Goal: Transaction & Acquisition: Purchase product/service

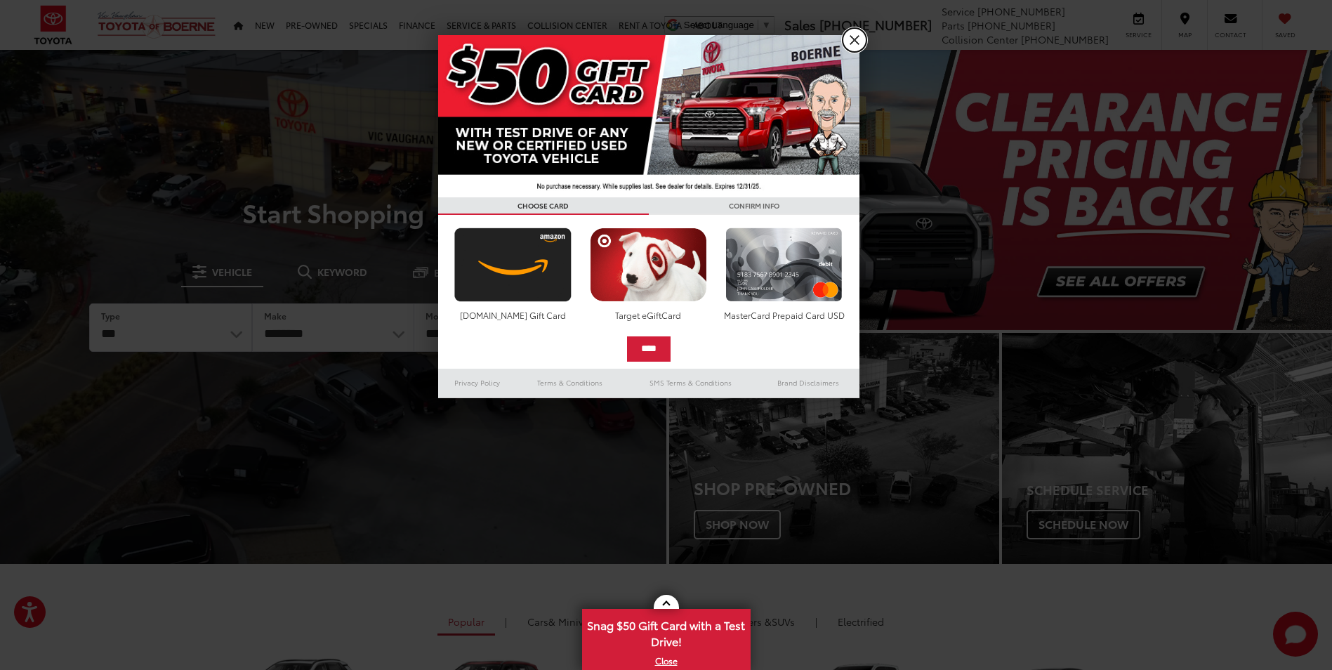
click at [849, 35] on link "X" at bounding box center [854, 40] width 24 height 24
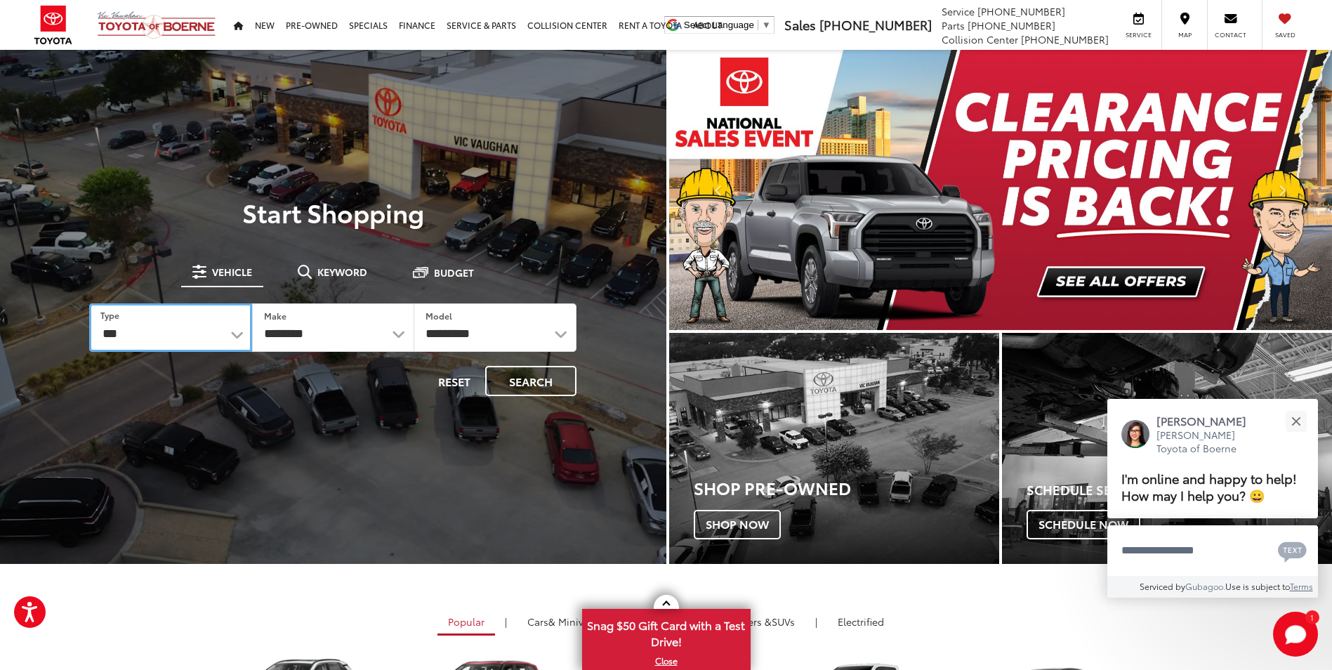
click at [238, 338] on select "*** *** **** *********" at bounding box center [170, 327] width 162 height 48
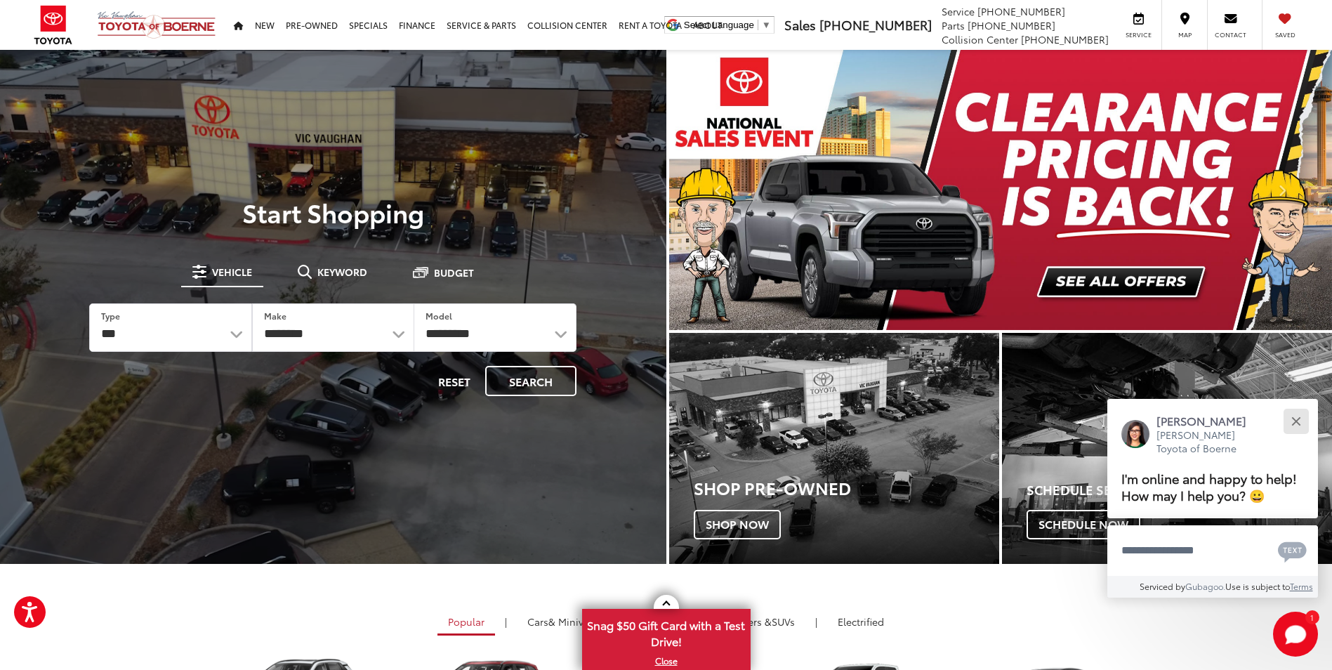
click at [1294, 416] on button "Close" at bounding box center [1295, 421] width 30 height 30
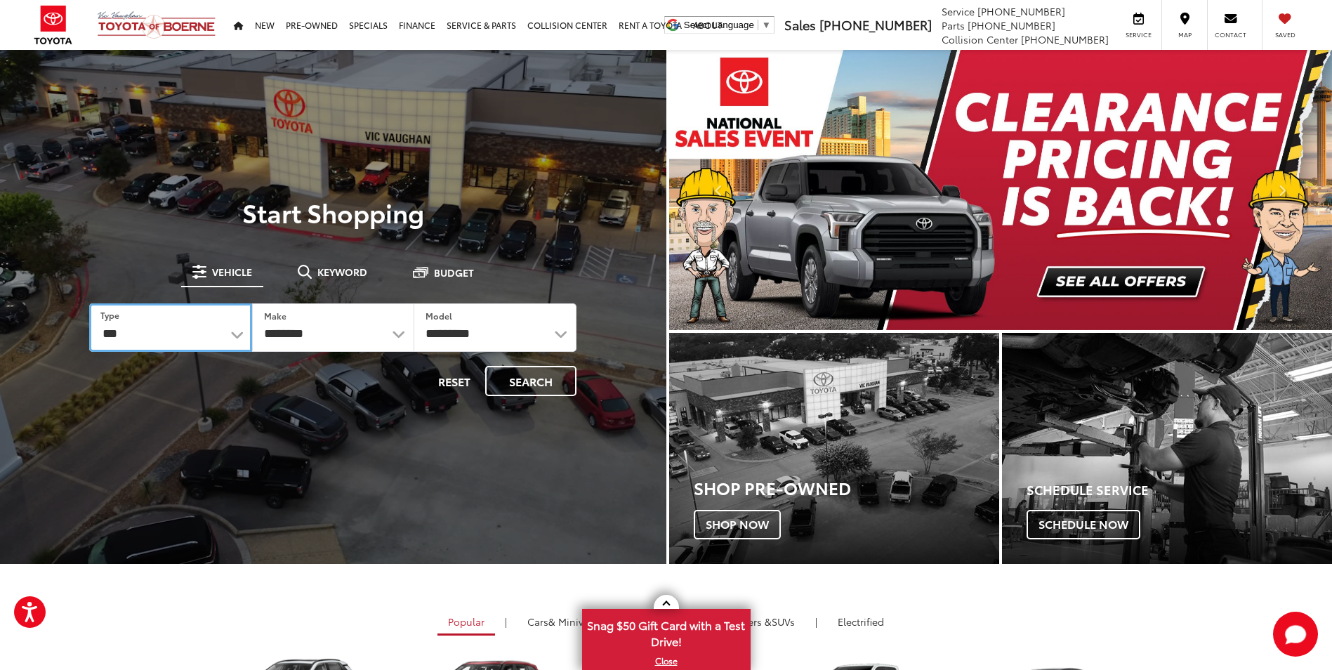
click at [241, 329] on select "*** *** **** *********" at bounding box center [170, 327] width 162 height 48
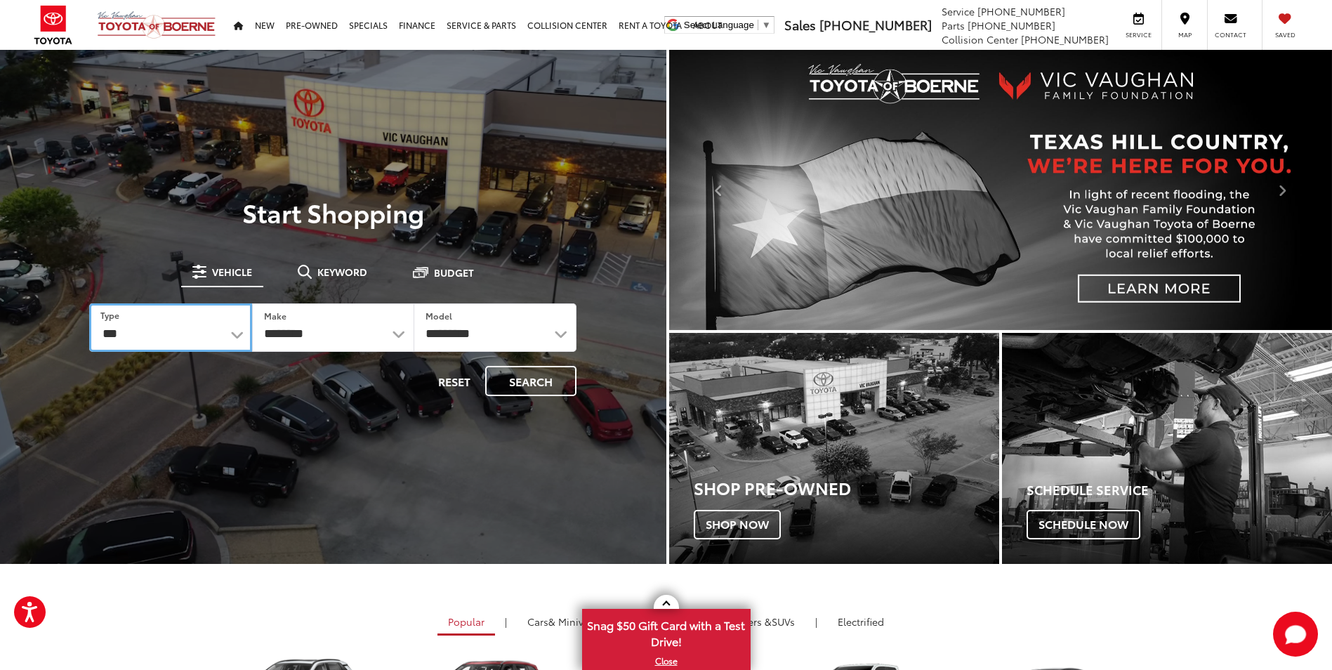
select select "******"
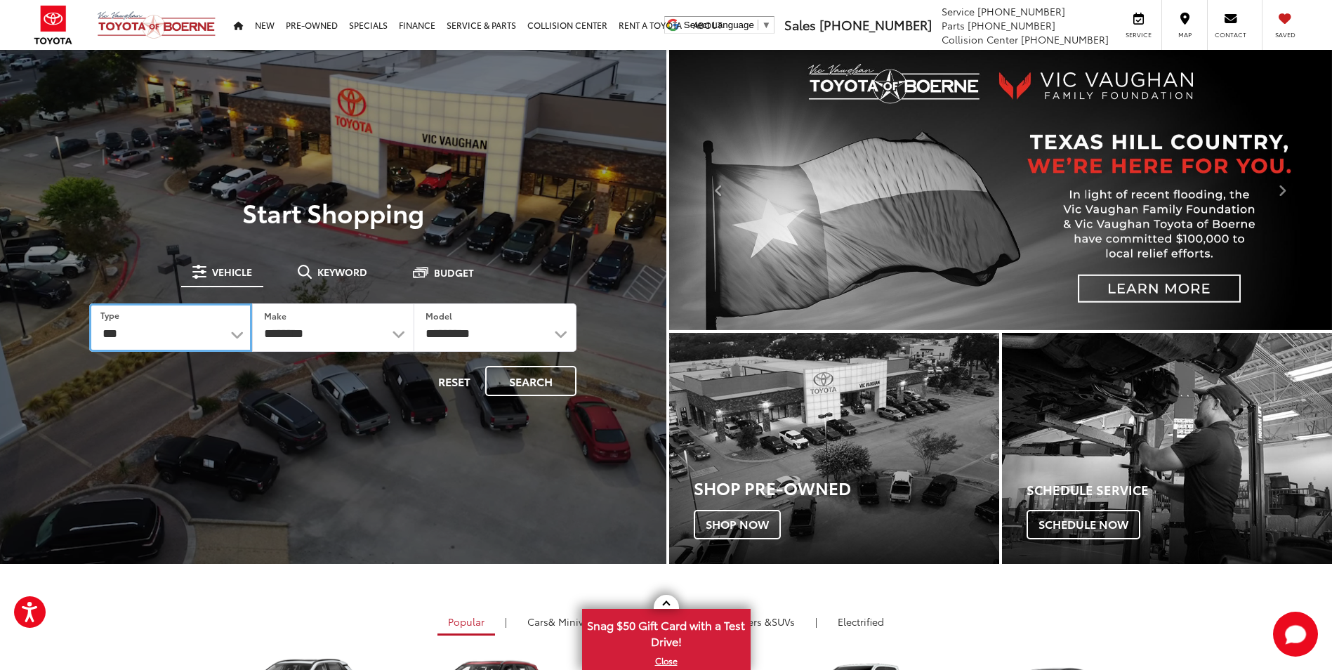
click at [89, 303] on select "*** *** **** *********" at bounding box center [170, 327] width 162 height 48
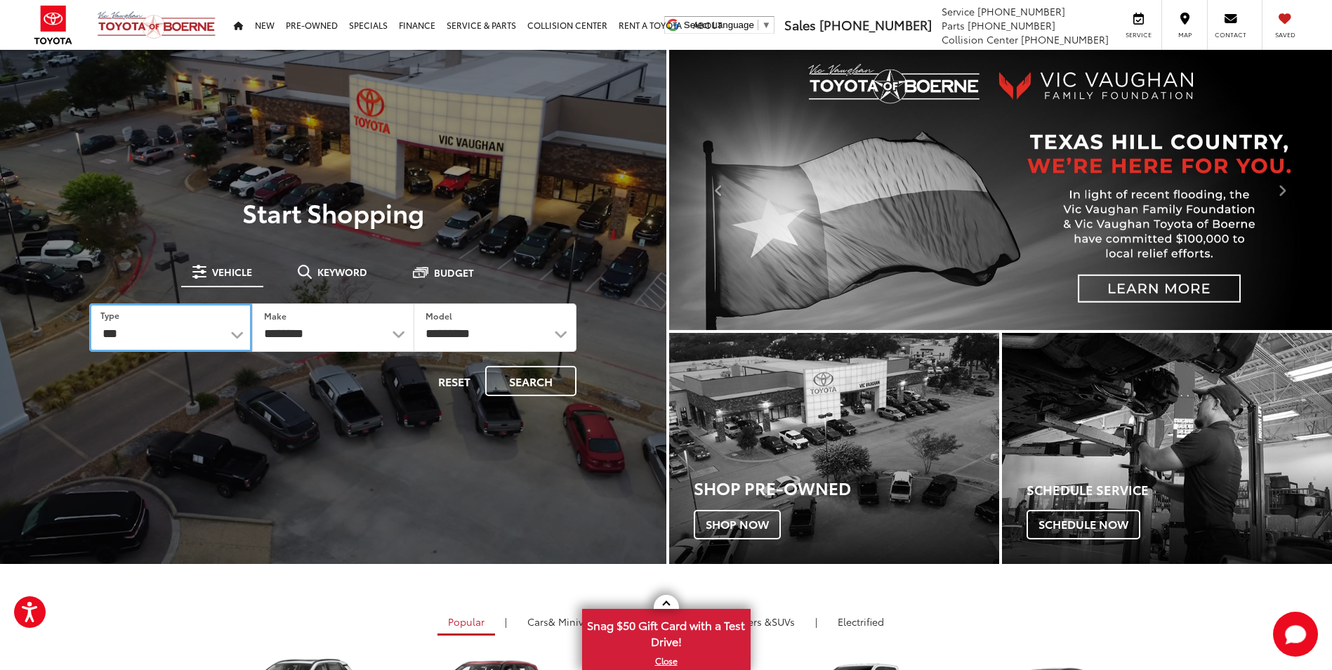
select select
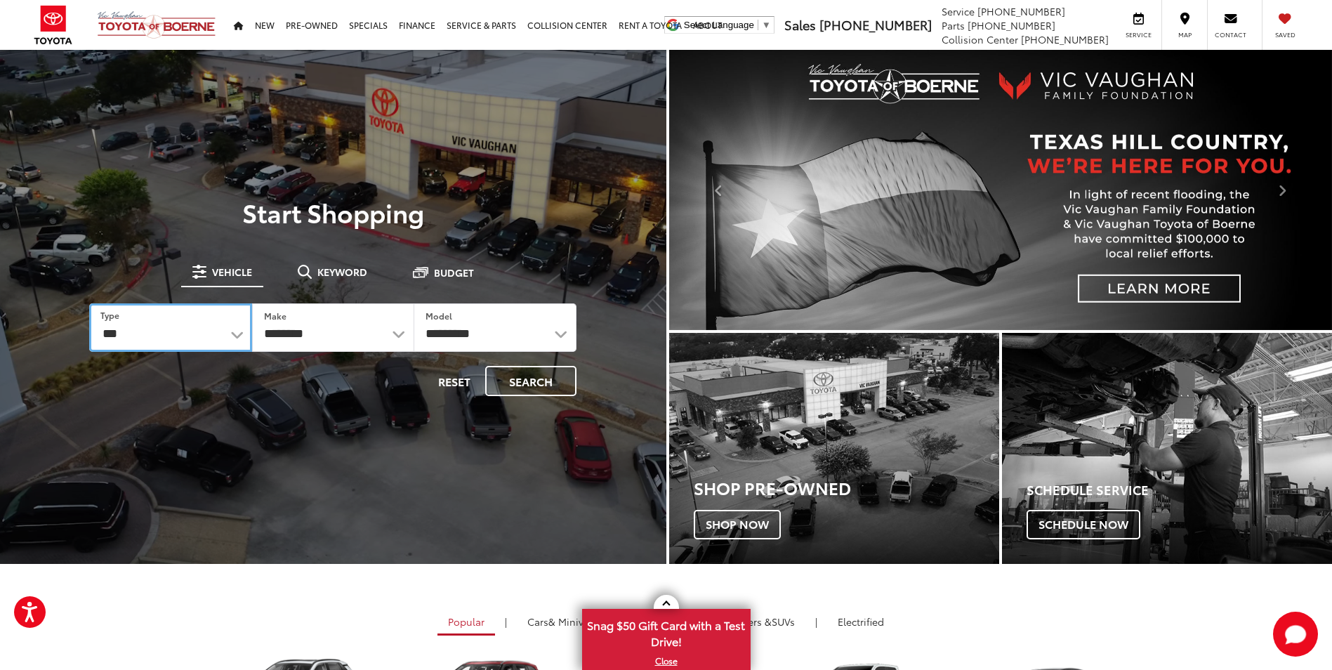
select select
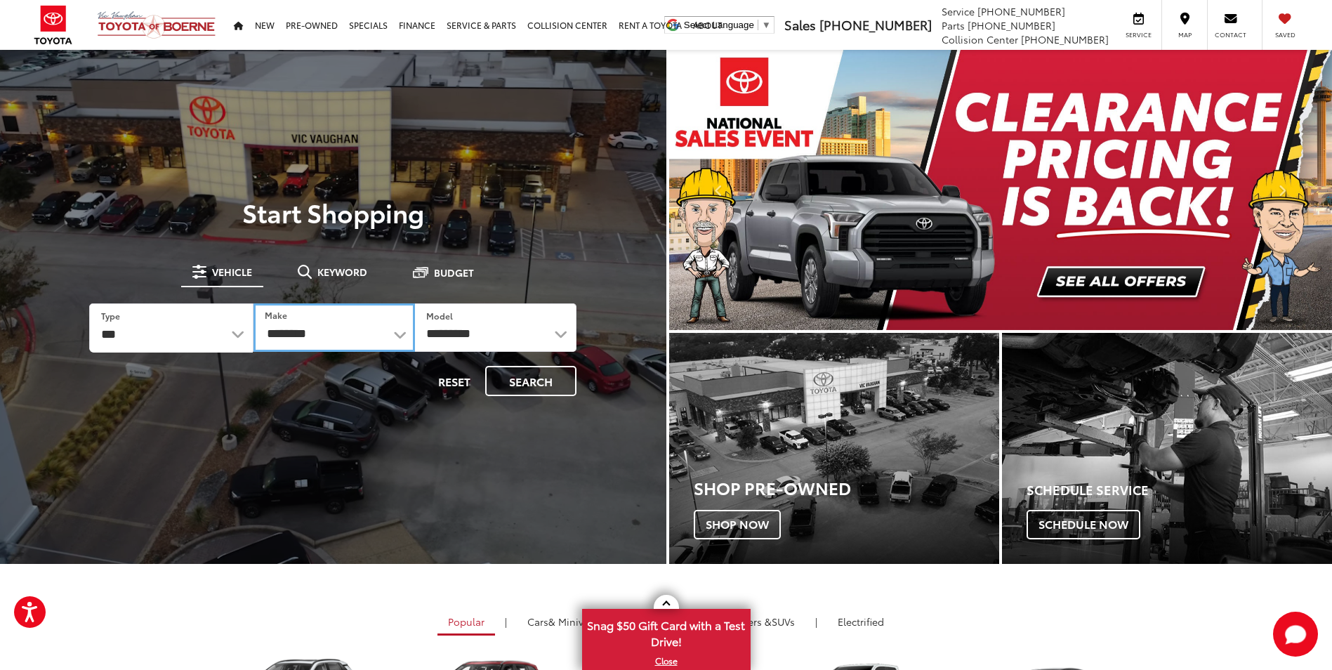
click at [397, 335] on select "**********" at bounding box center [333, 327] width 161 height 48
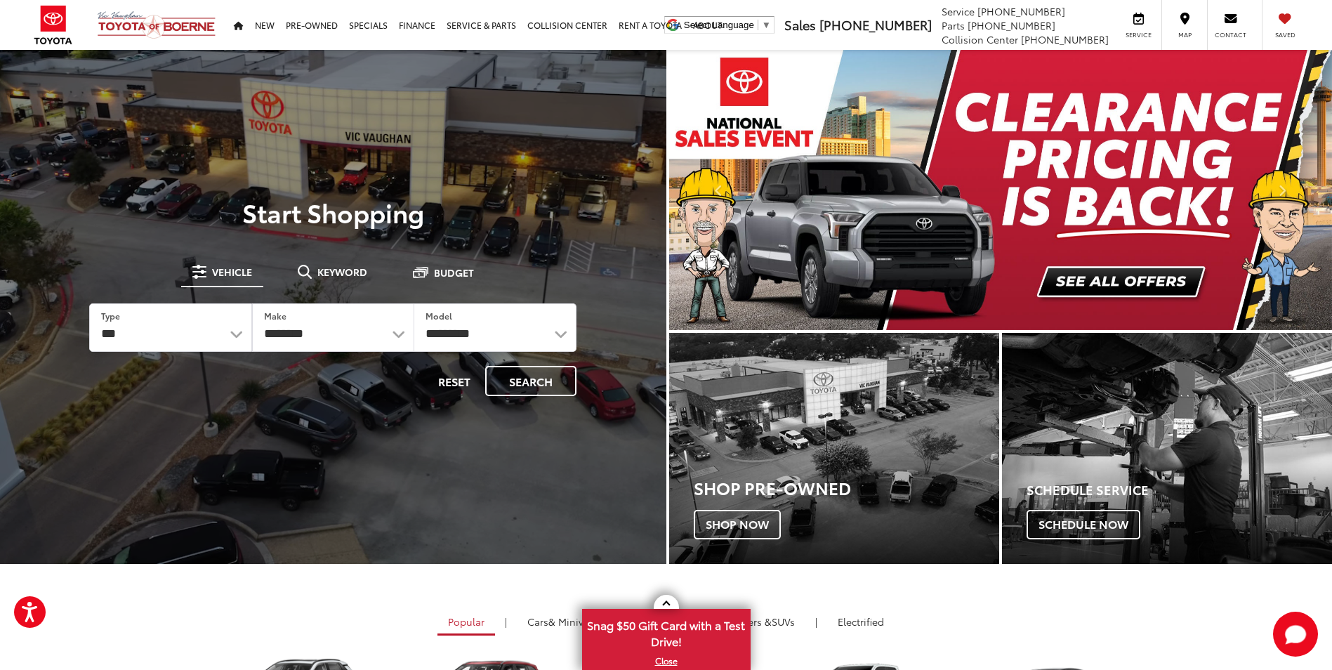
click at [391, 397] on div "**********" at bounding box center [332, 327] width 526 height 176
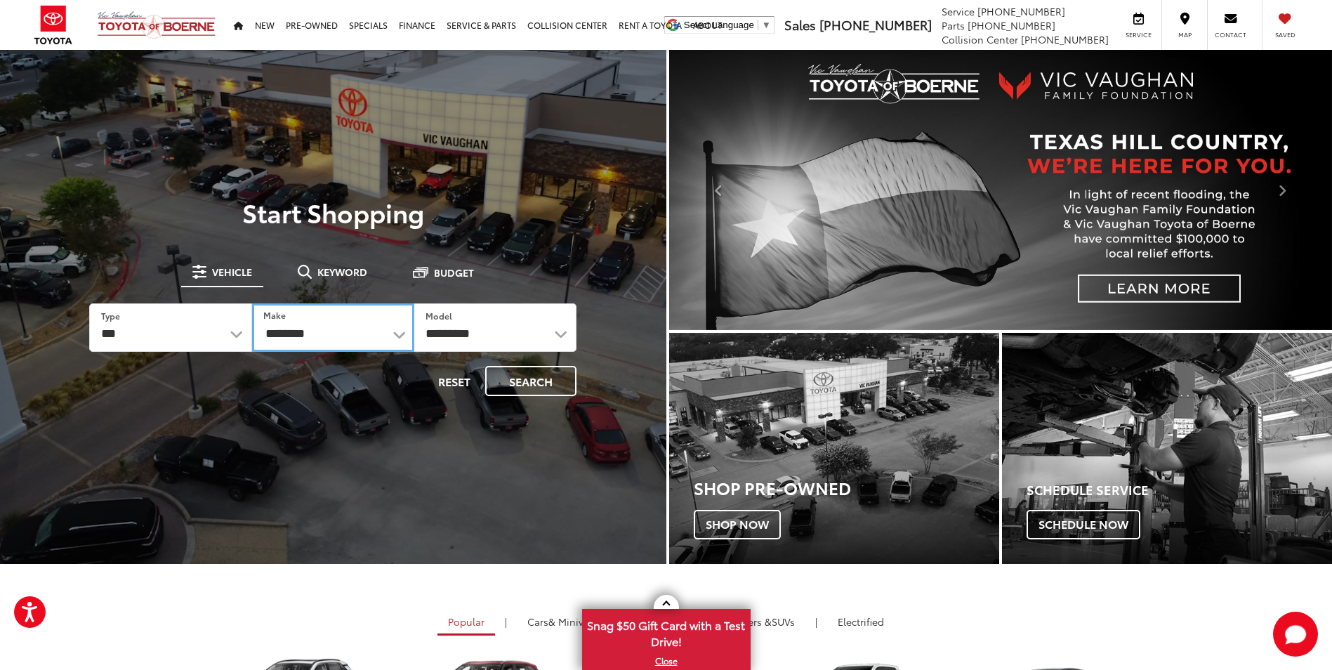
click at [404, 328] on select "**********" at bounding box center [333, 327] width 162 height 48
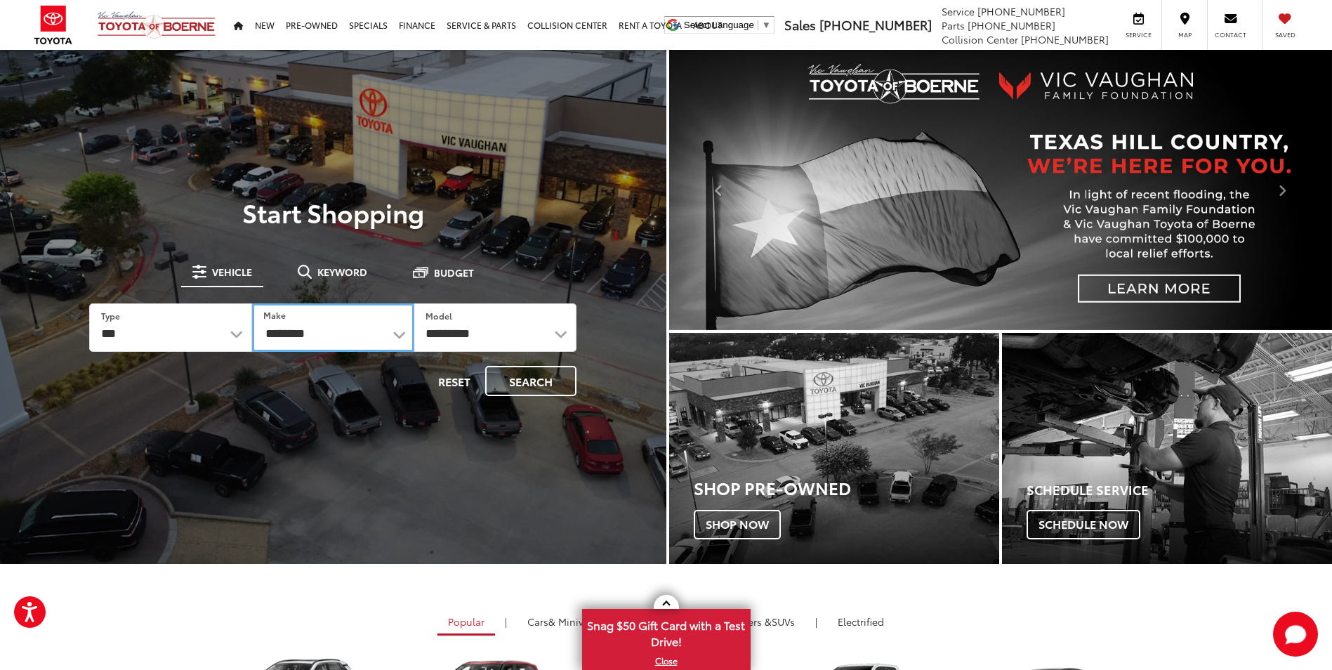
select select "******"
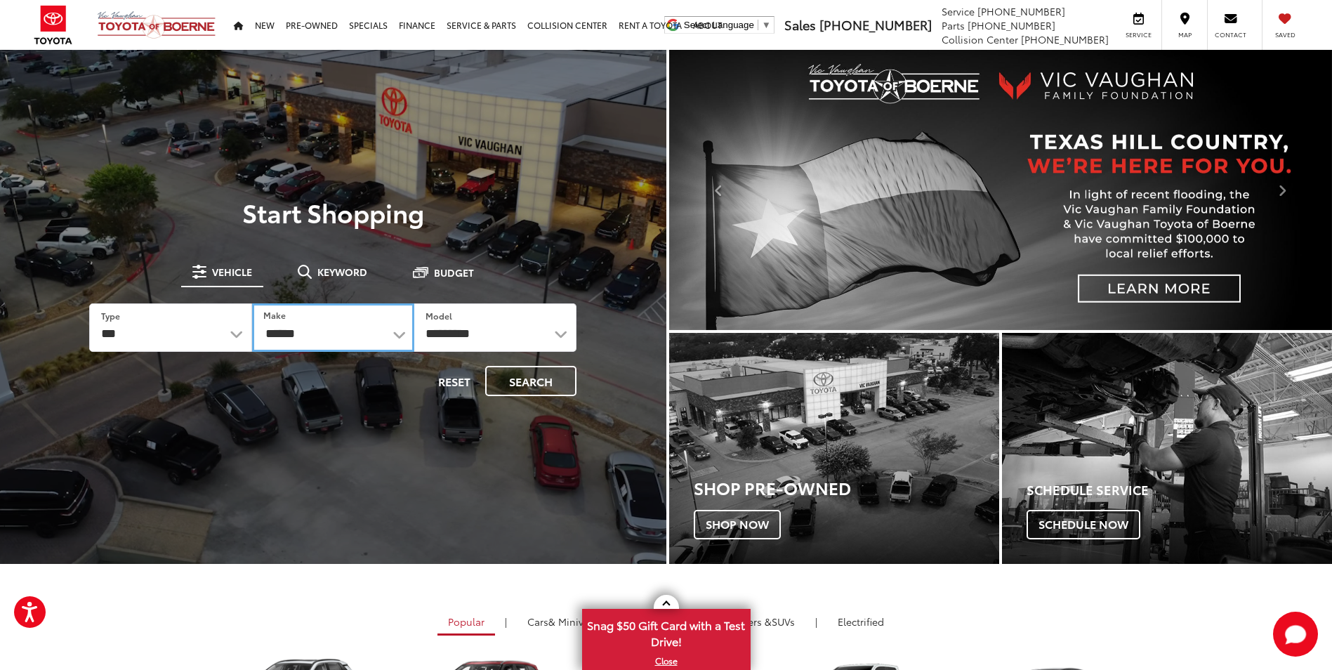
click at [252, 303] on select "**********" at bounding box center [333, 327] width 162 height 48
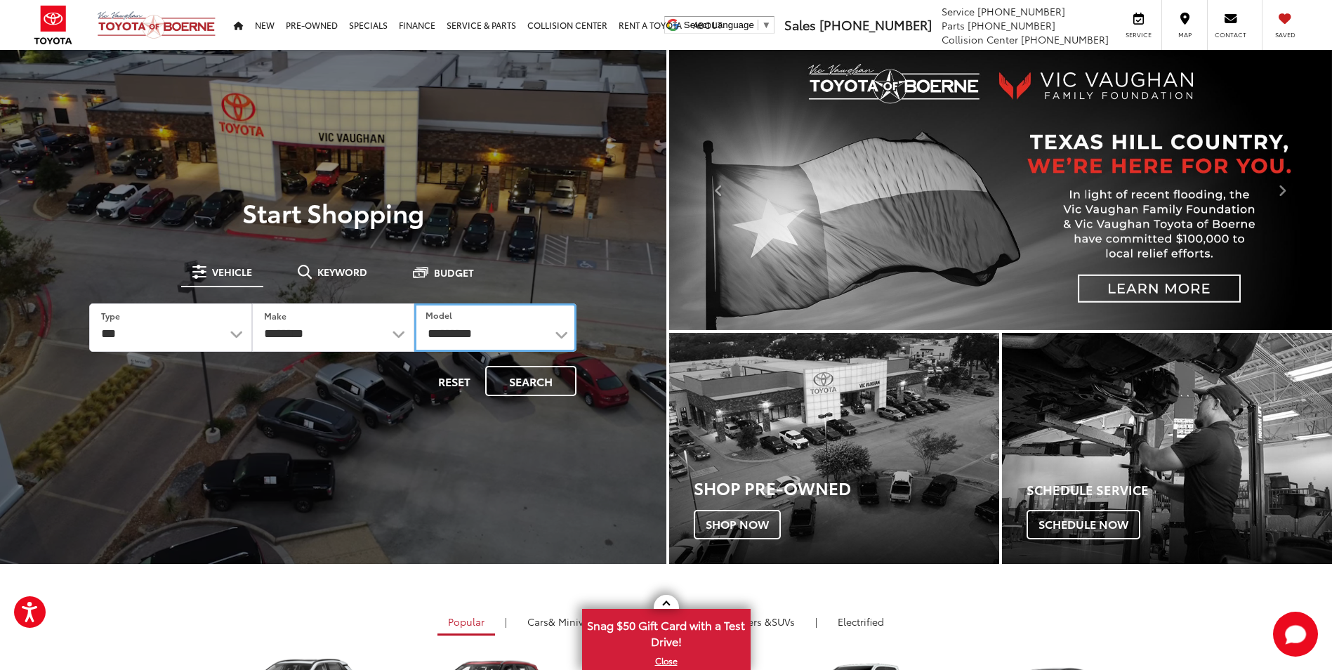
click at [552, 335] on select "**********" at bounding box center [495, 327] width 162 height 48
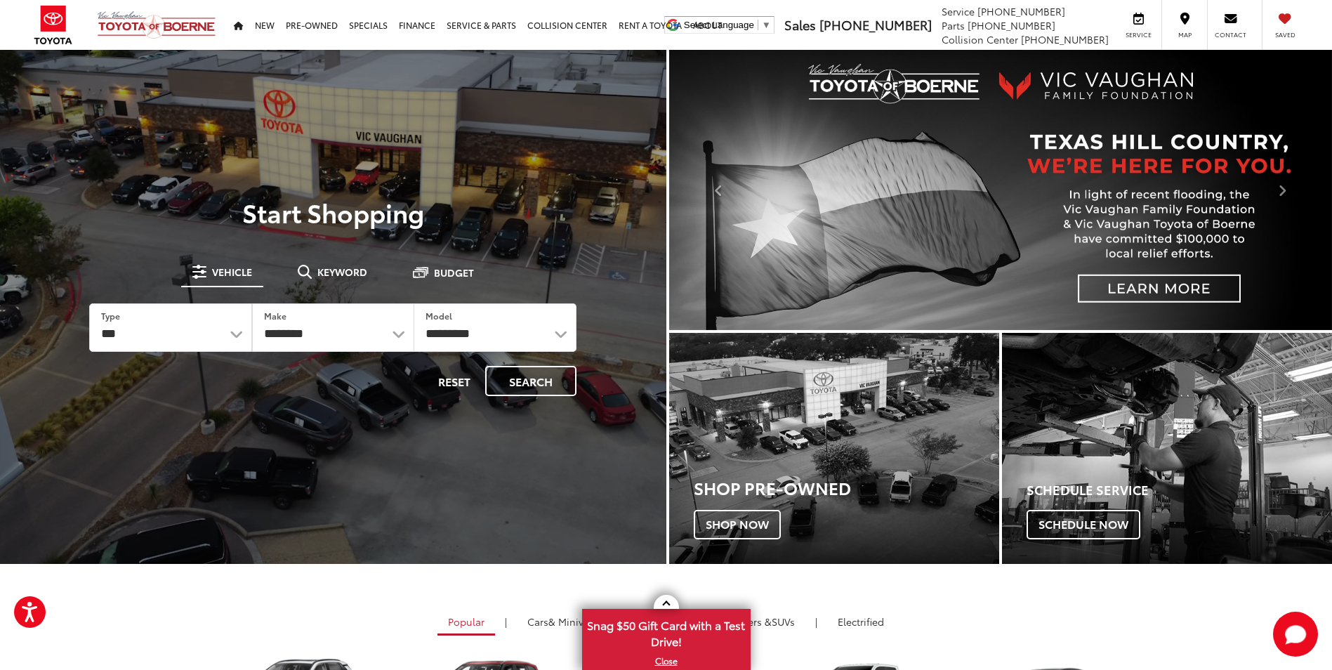
drag, startPoint x: 618, startPoint y: 327, endPoint x: 601, endPoint y: 331, distance: 17.2
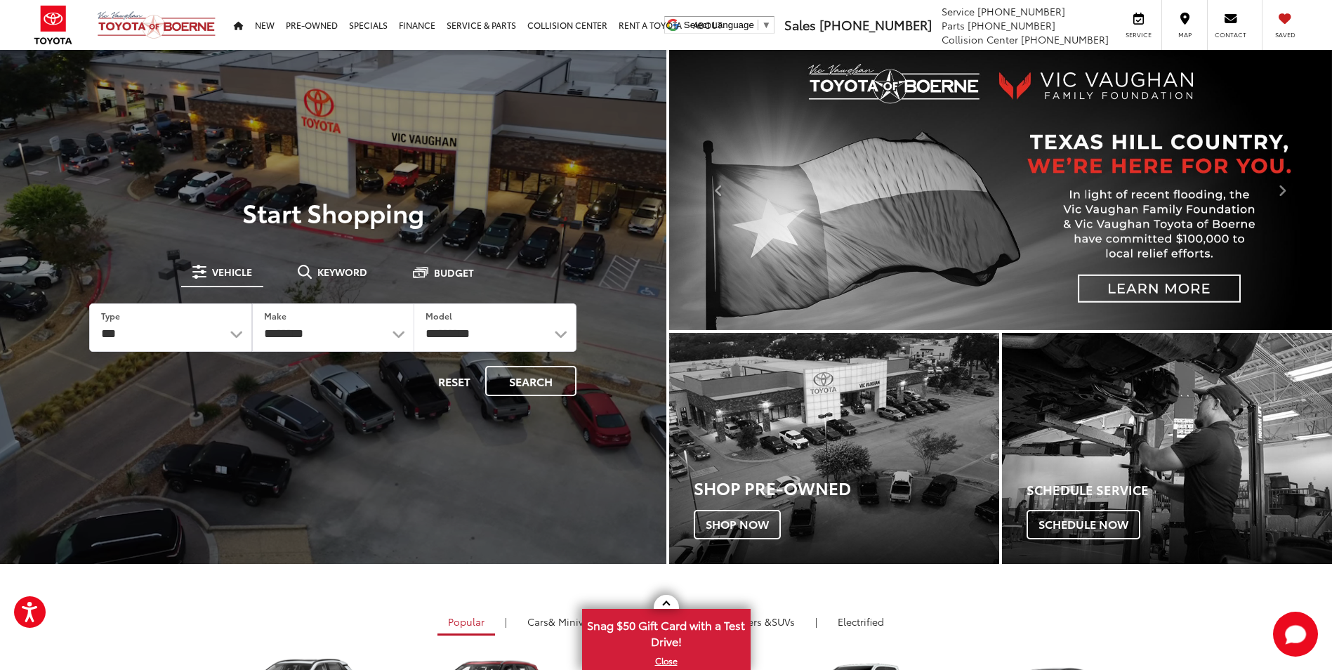
click at [616, 327] on div "**********" at bounding box center [333, 307] width 666 height 218
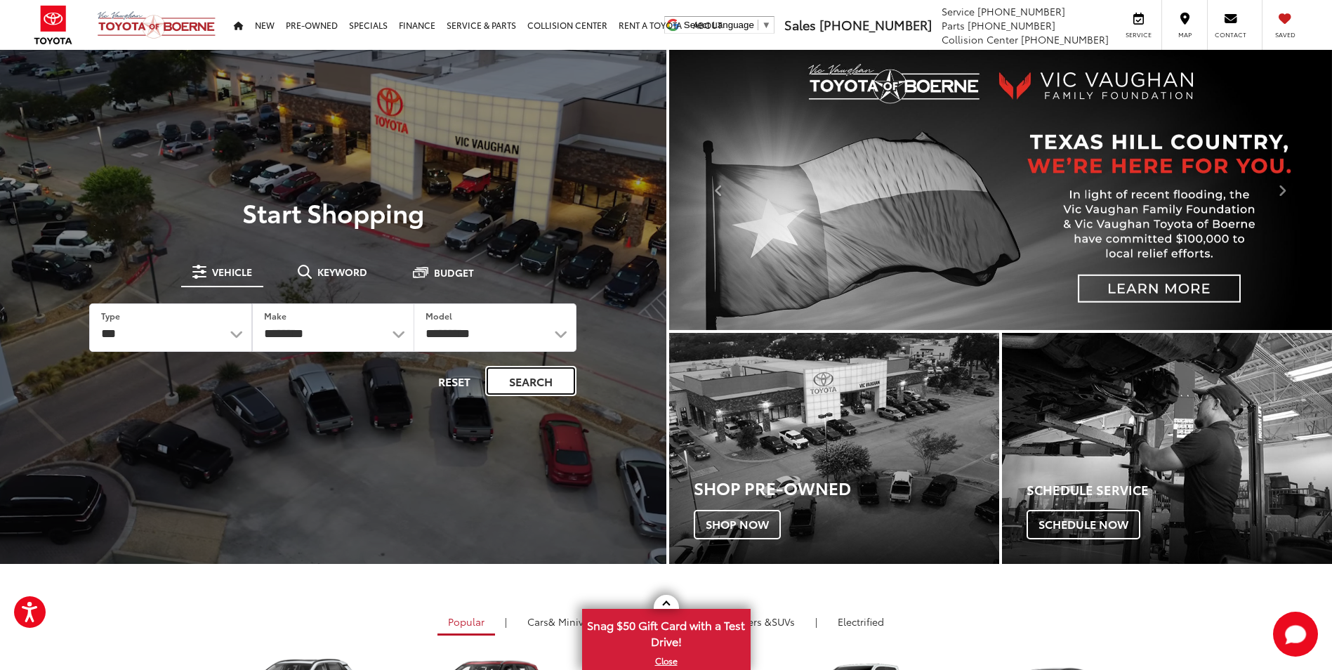
click at [521, 380] on button "Search" at bounding box center [530, 381] width 91 height 30
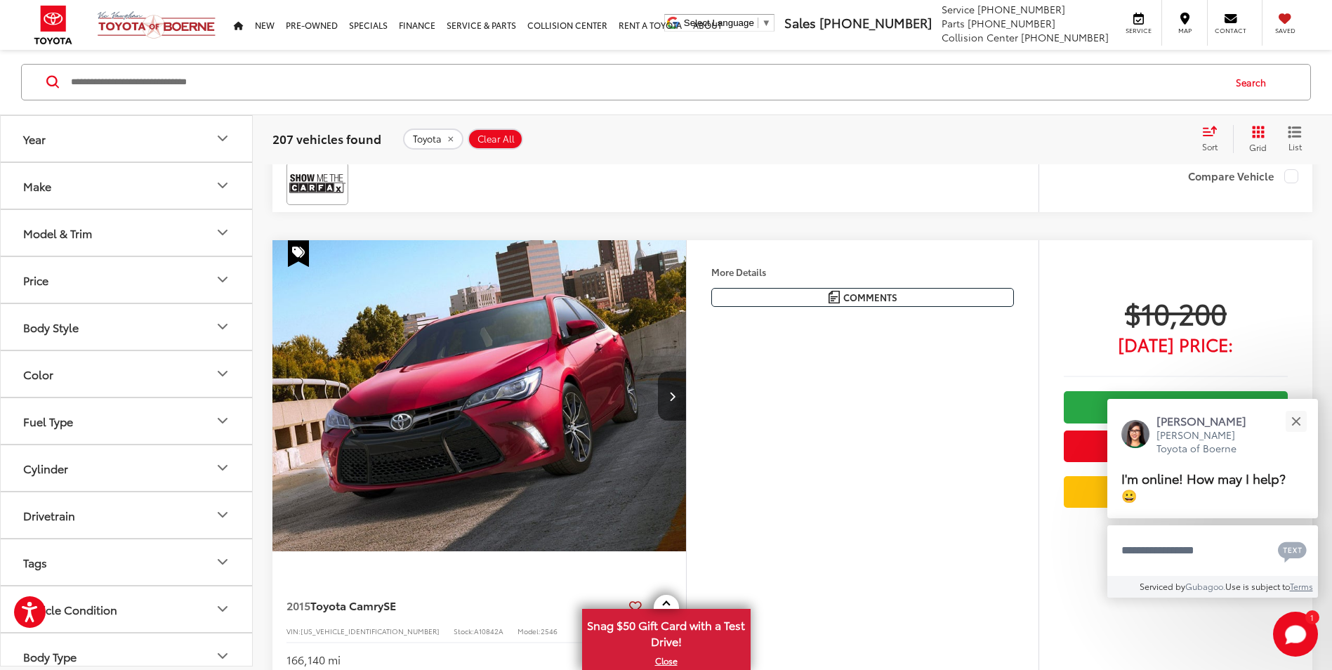
scroll to position [702, 0]
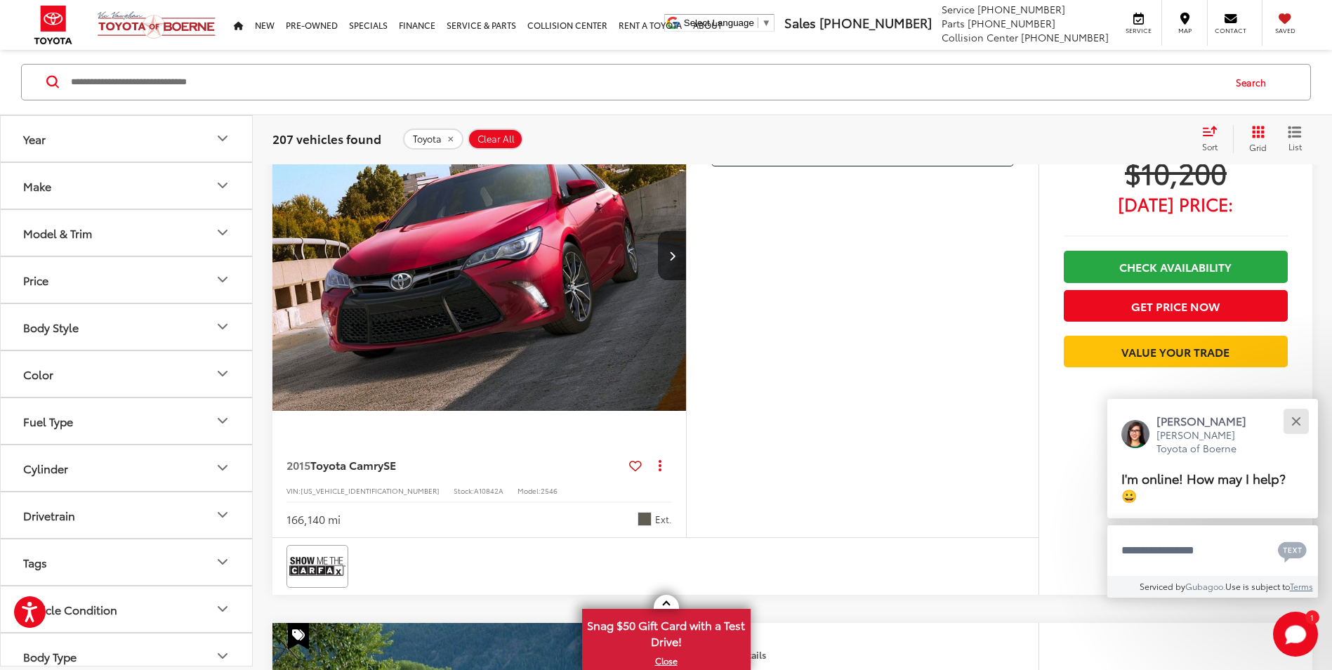
click at [1299, 425] on div "Close" at bounding box center [1295, 420] width 9 height 9
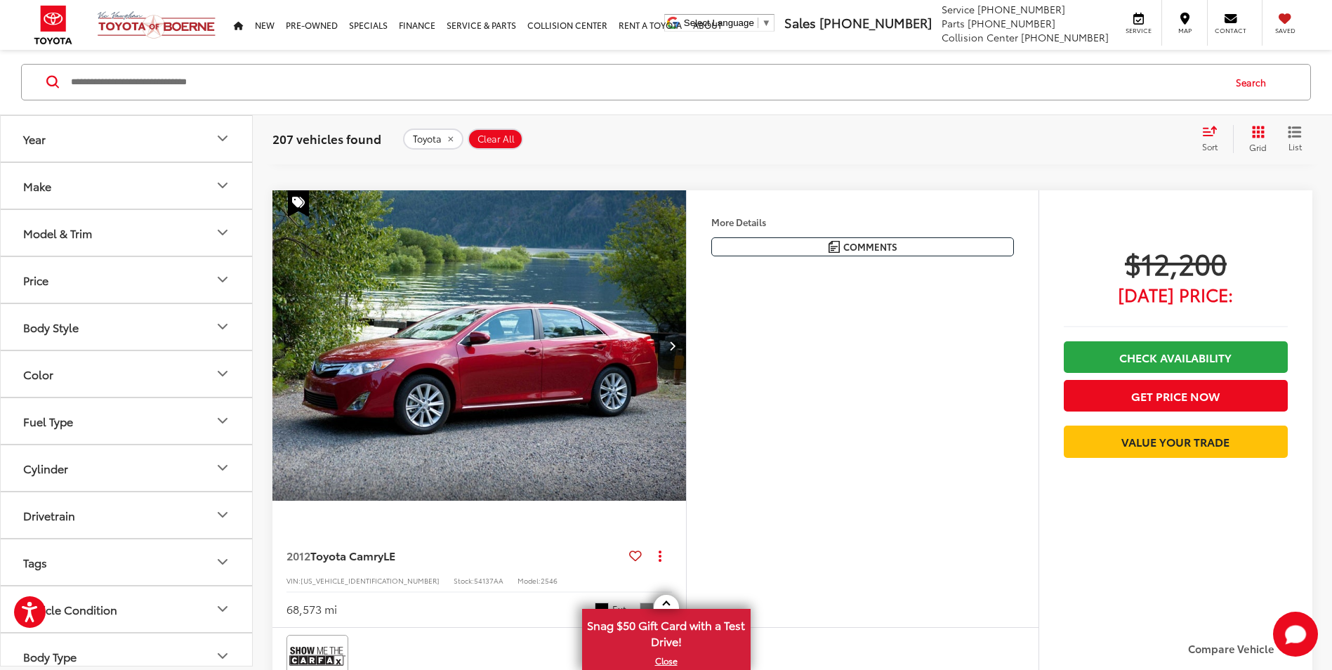
scroll to position [1193, 0]
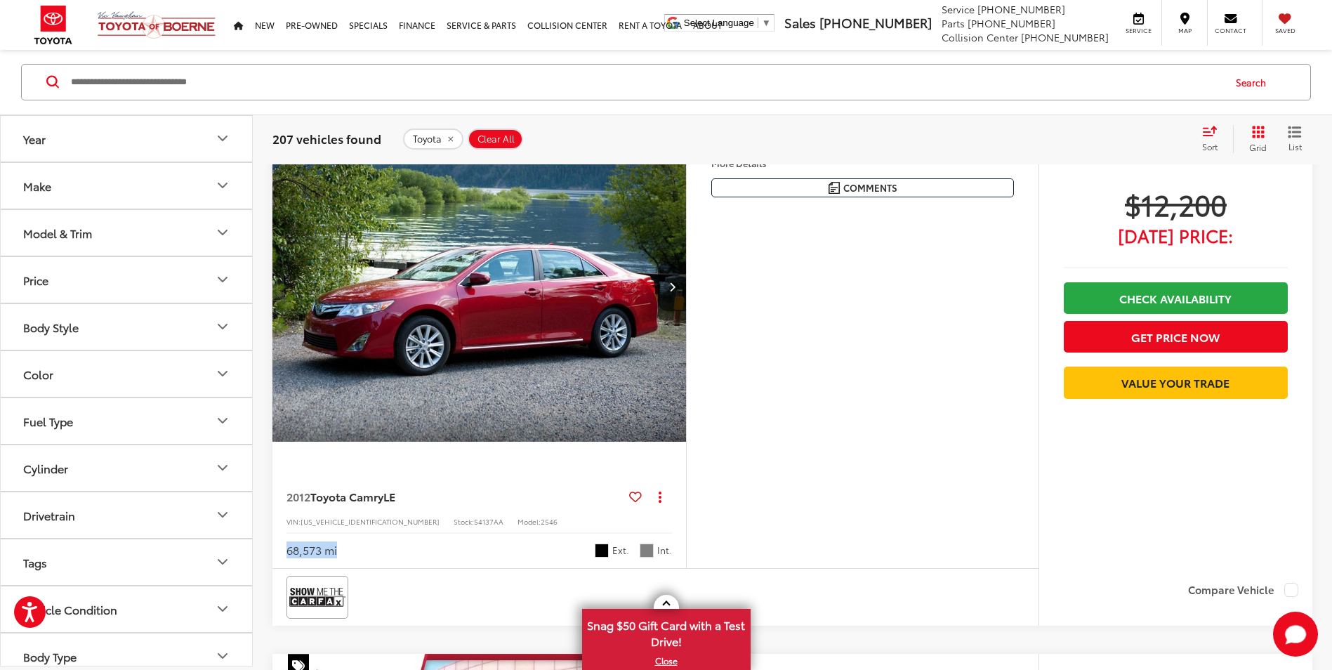
drag, startPoint x: 348, startPoint y: 554, endPoint x: 286, endPoint y: 552, distance: 61.8
click at [286, 552] on div "68,573 mi Ext. Int." at bounding box center [478, 545] width 385 height 26
click at [933, 364] on div "More Details Comments Dealer Comments 2012 Toyota Camry LE Black Inspected, Blu…" at bounding box center [862, 349] width 352 height 437
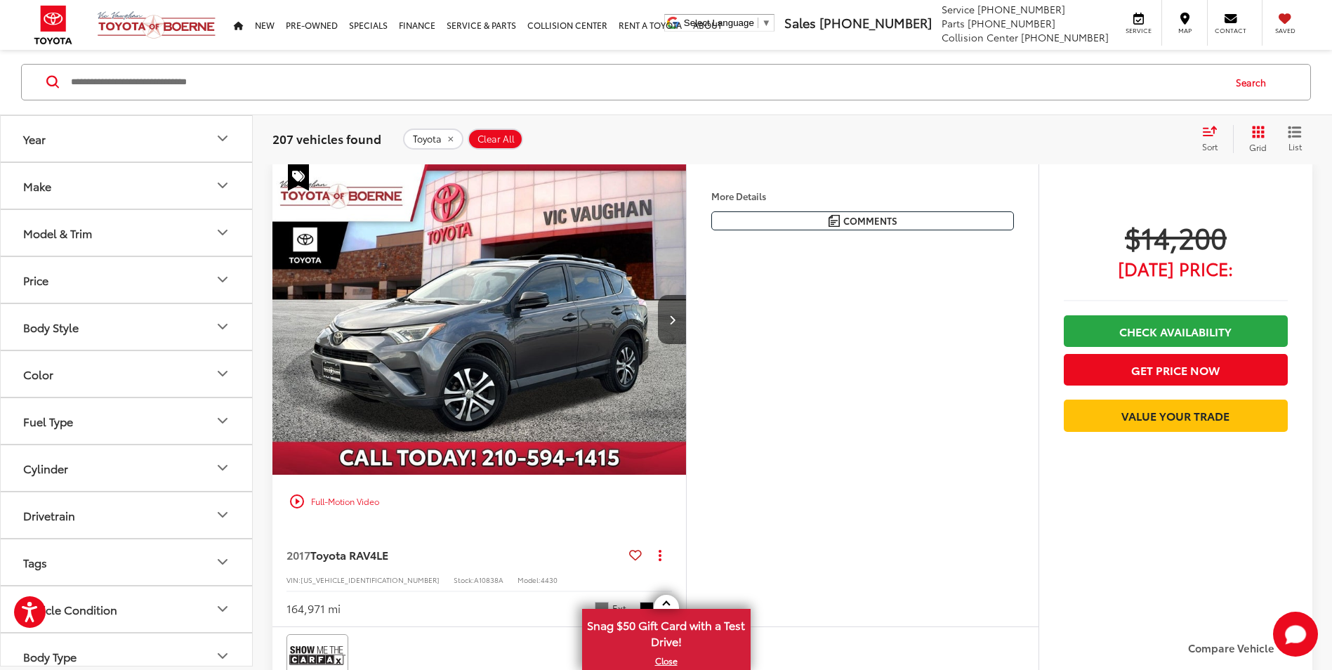
scroll to position [2246, 0]
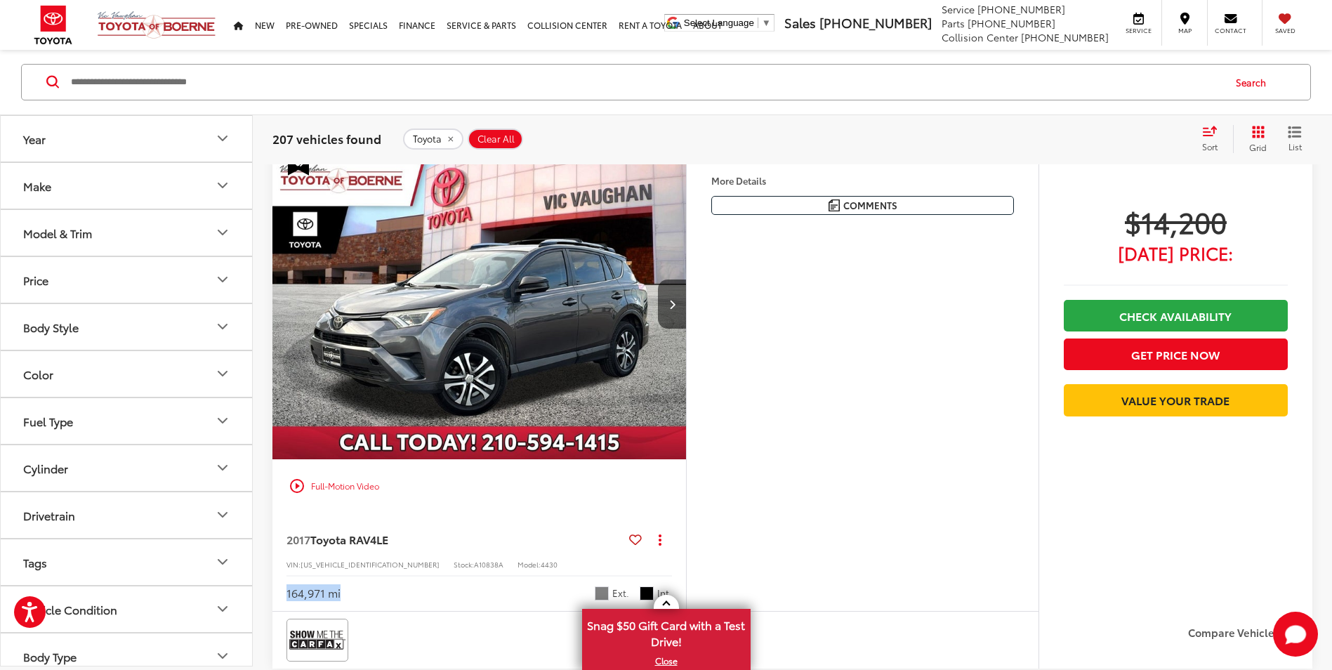
drag, startPoint x: 343, startPoint y: 592, endPoint x: 289, endPoint y: 594, distance: 54.1
click at [289, 594] on div "164,971 mi Ext. Int." at bounding box center [478, 588] width 385 height 26
click at [933, 324] on div "More Details Comments Dealer Comments Clean CARFAX. 2017 Toyota RAV4 LE Magneti…" at bounding box center [862, 380] width 352 height 462
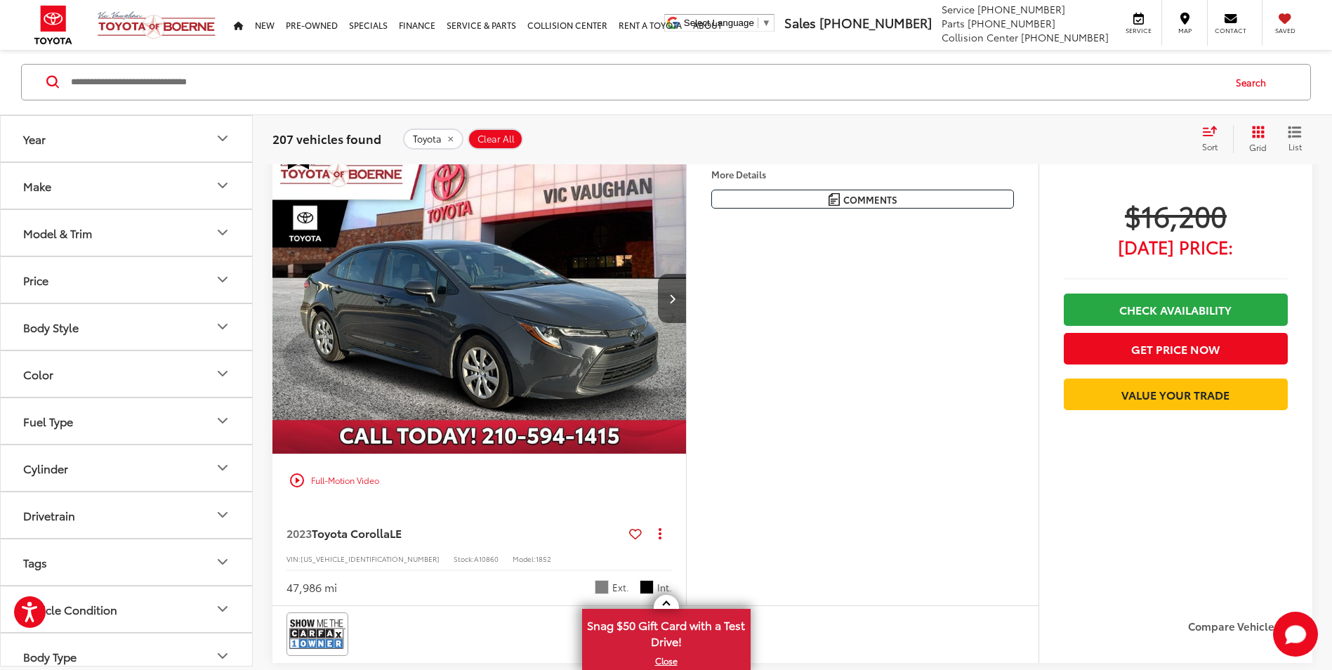
scroll to position [2808, 0]
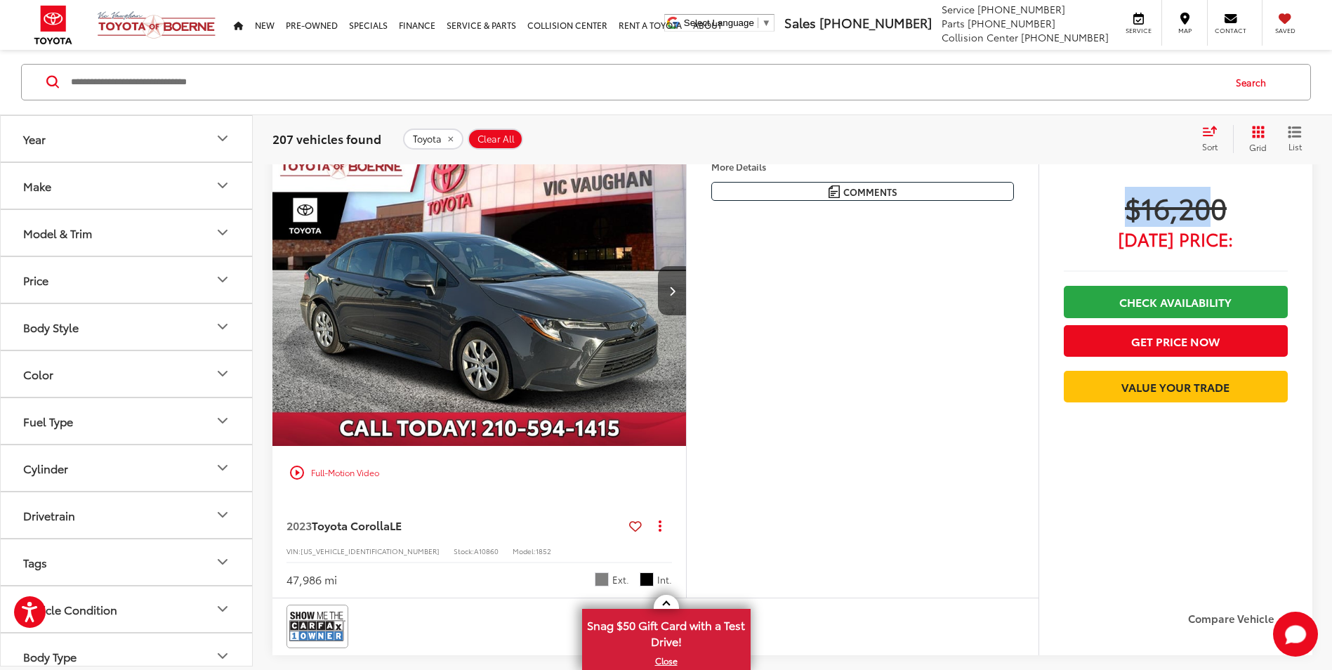
drag, startPoint x: 1116, startPoint y: 211, endPoint x: 1217, endPoint y: 203, distance: 101.4
click at [1217, 203] on span "$16,200" at bounding box center [1176, 207] width 224 height 35
drag, startPoint x: 352, startPoint y: 576, endPoint x: 284, endPoint y: 577, distance: 68.1
click at [284, 577] on div "2023 Toyota Corolla LE Copy Link Share Print View Details VIN: [US_VEHICLE_IDEN…" at bounding box center [478, 548] width 413 height 98
click at [842, 380] on div "More Details Comments Dealer Comments CARFAX One-Owner. Clean CARFAX. 2023 Toyo…" at bounding box center [862, 366] width 352 height 462
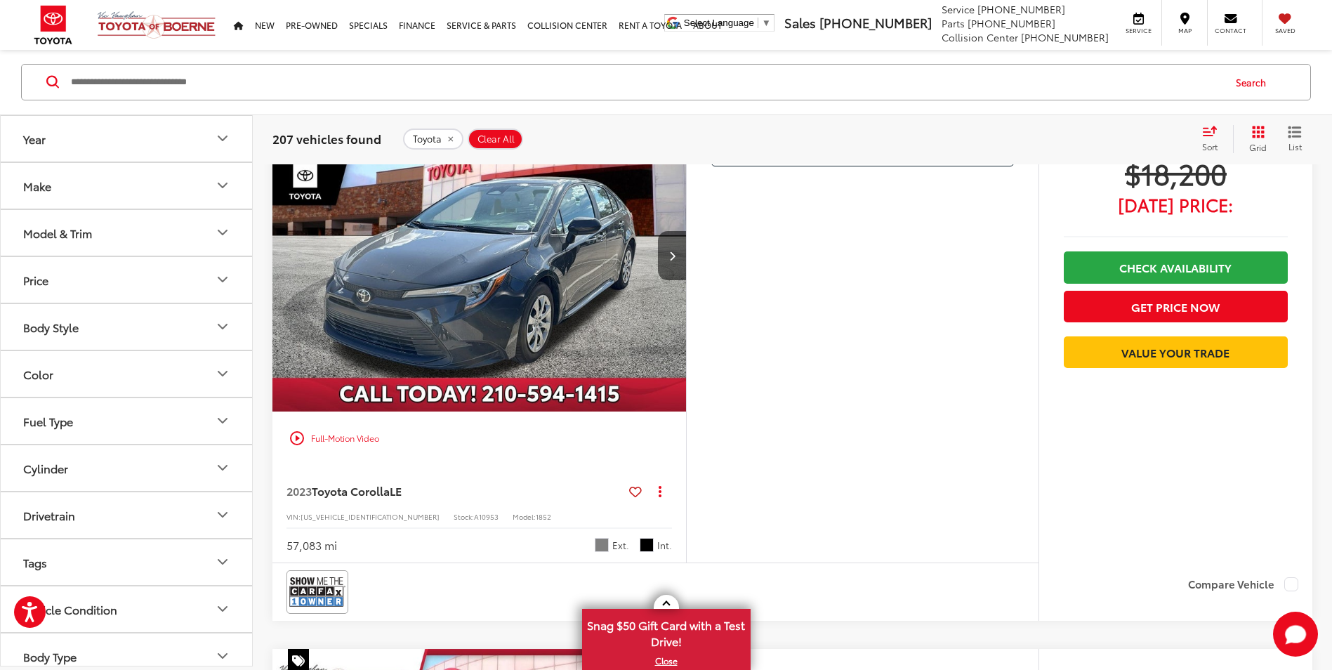
scroll to position [4984, 0]
drag, startPoint x: 347, startPoint y: 542, endPoint x: 288, endPoint y: 543, distance: 59.7
click at [288, 543] on div "57,083 mi Ext. Int." at bounding box center [478, 539] width 385 height 26
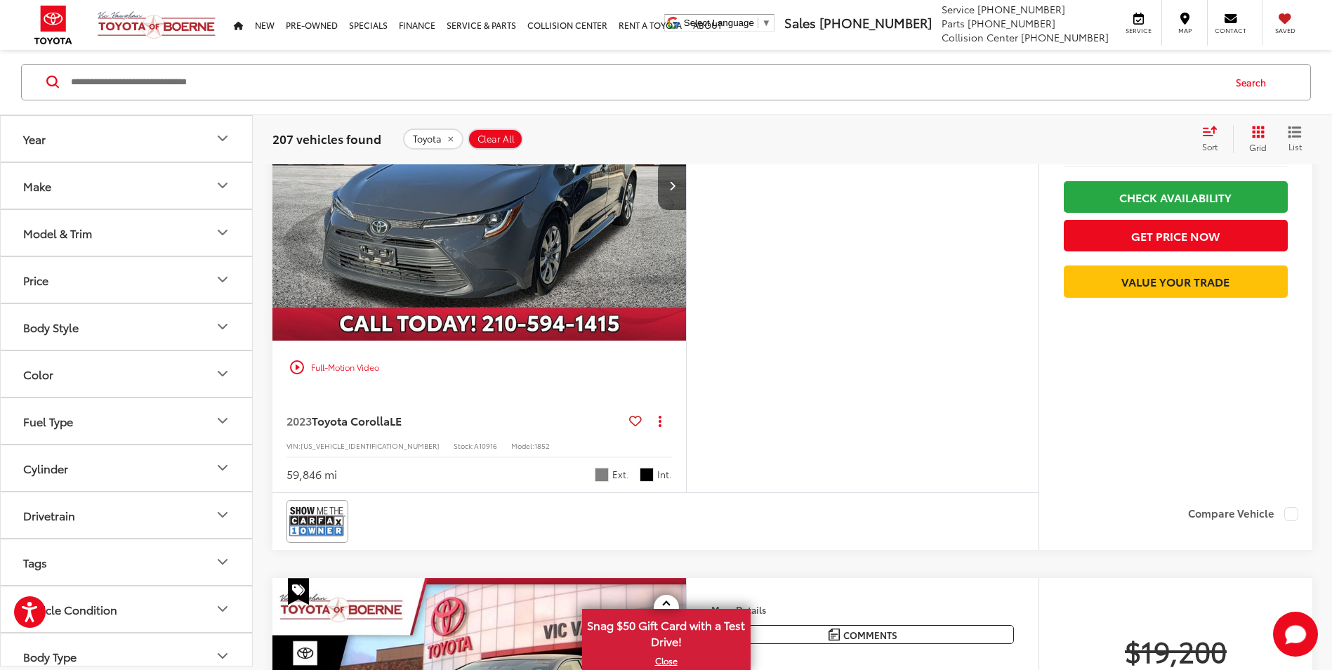
scroll to position [5616, 0]
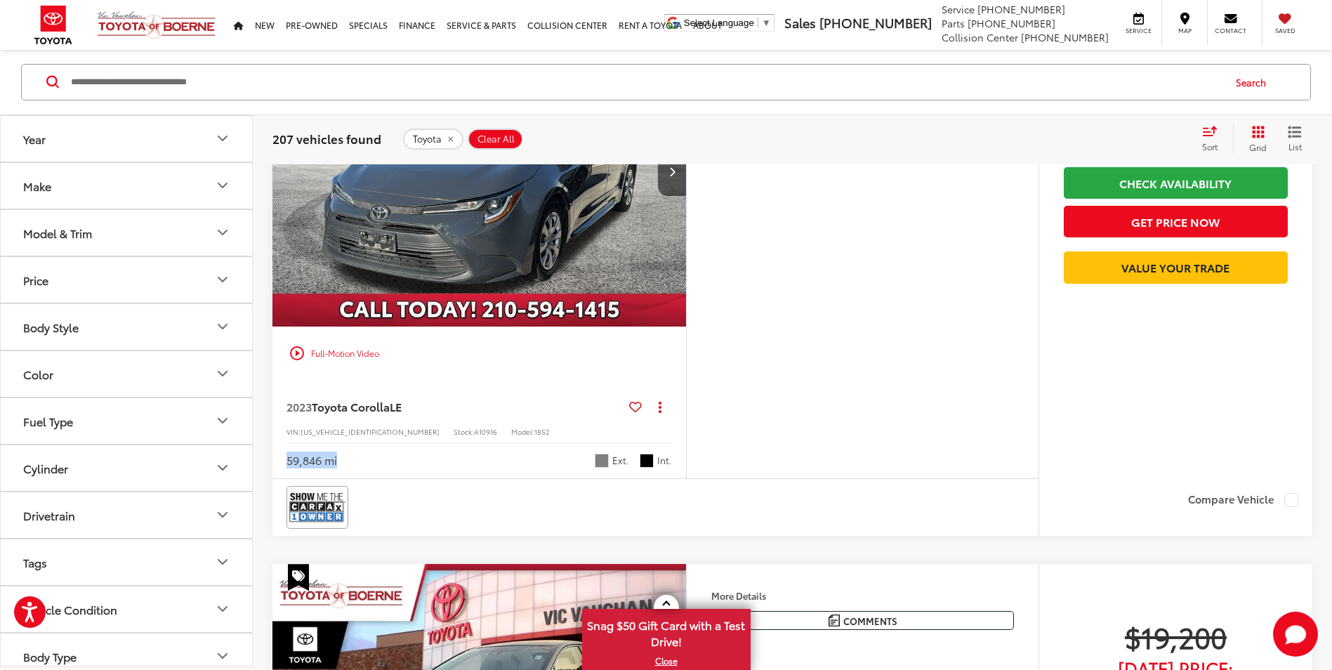
drag, startPoint x: 342, startPoint y: 463, endPoint x: 286, endPoint y: 464, distance: 55.5
click at [286, 464] on div "59,846 mi Ext. Int." at bounding box center [478, 455] width 385 height 26
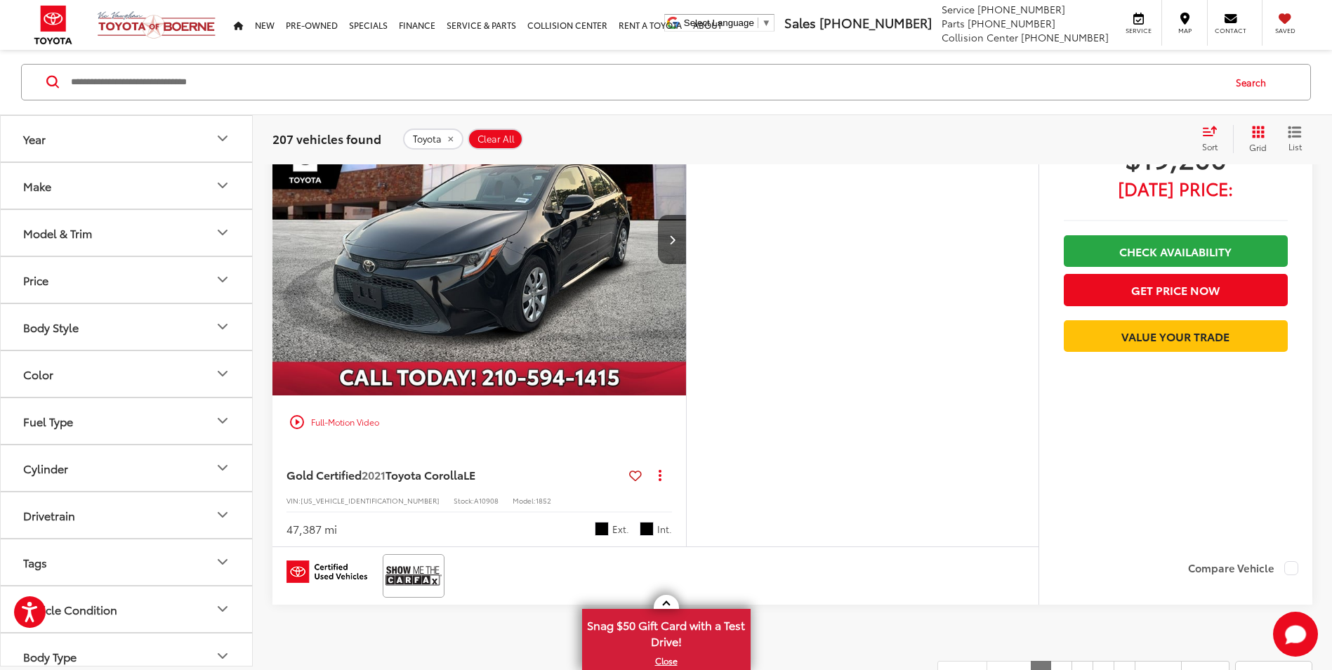
scroll to position [6107, 0]
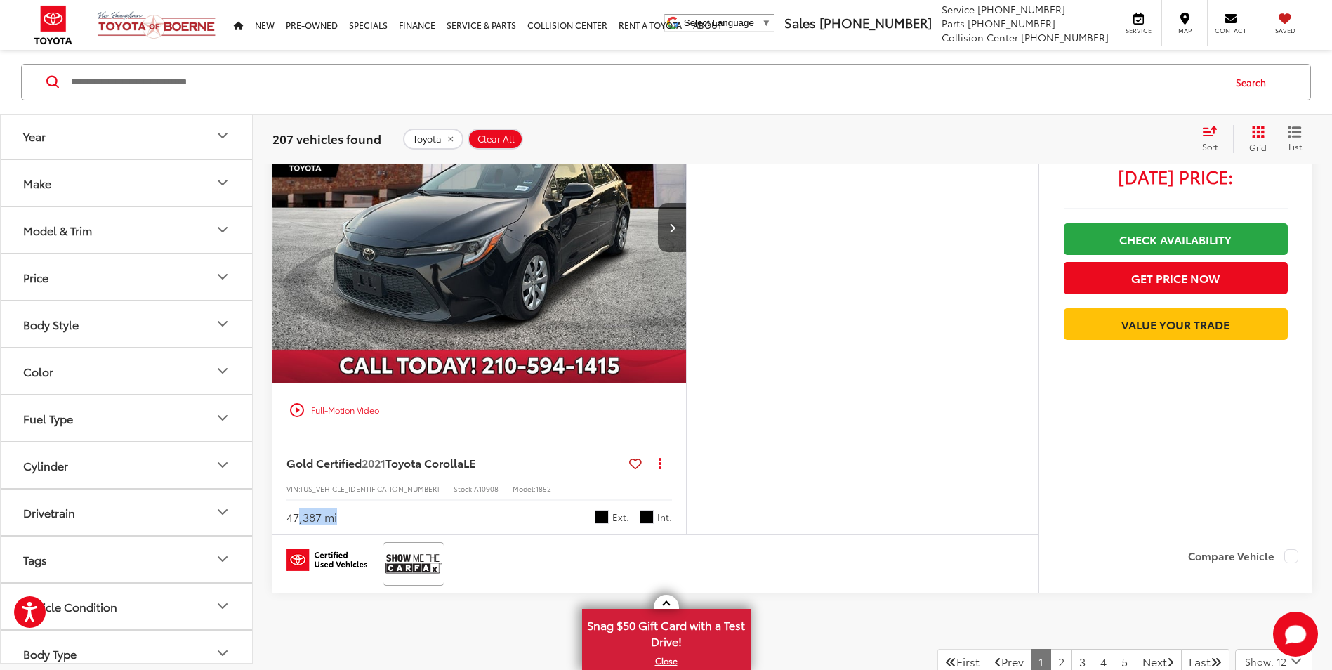
drag, startPoint x: 341, startPoint y: 517, endPoint x: 298, endPoint y: 520, distance: 42.9
click at [298, 520] on div "47,387 mi Ext. Int." at bounding box center [478, 512] width 385 height 26
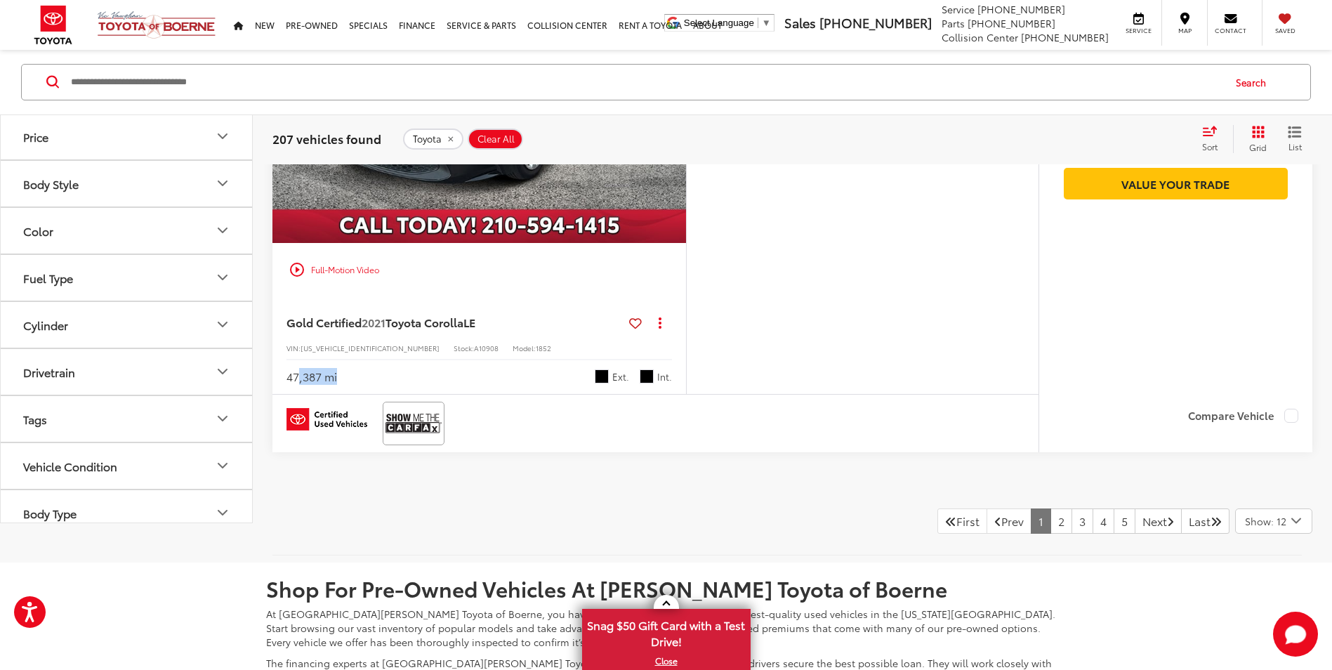
scroll to position [6458, 0]
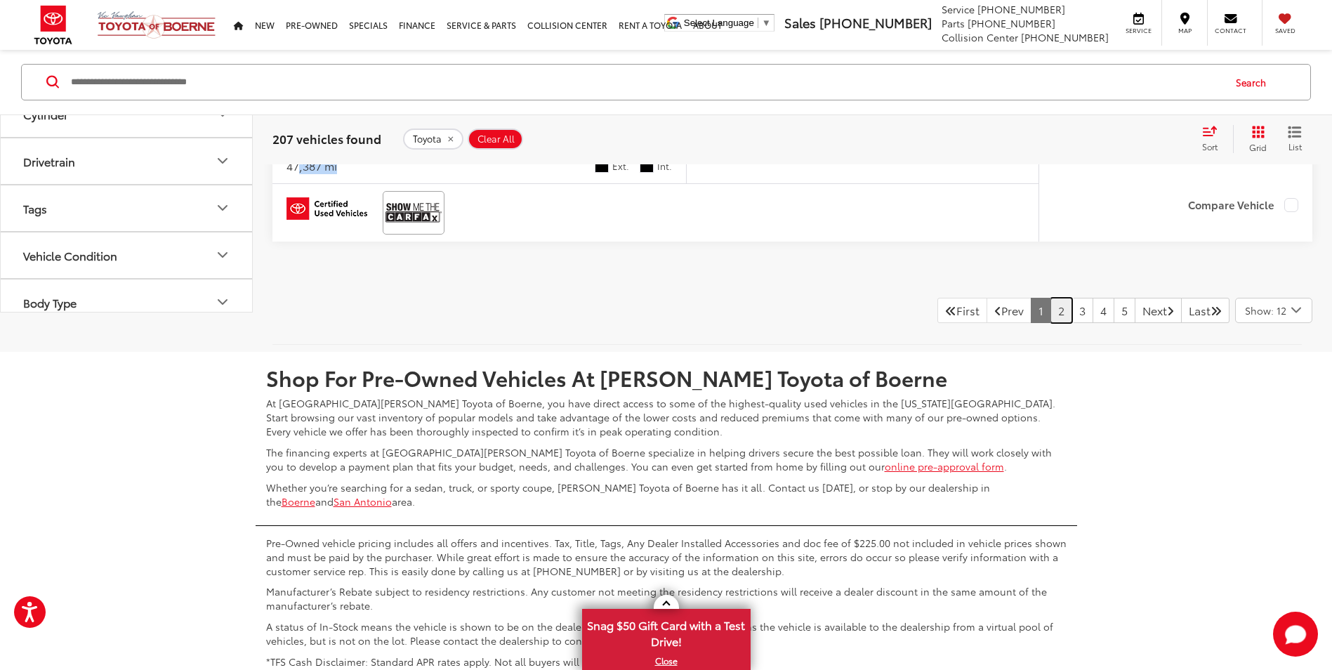
click at [1050, 321] on link "2" at bounding box center [1061, 310] width 22 height 25
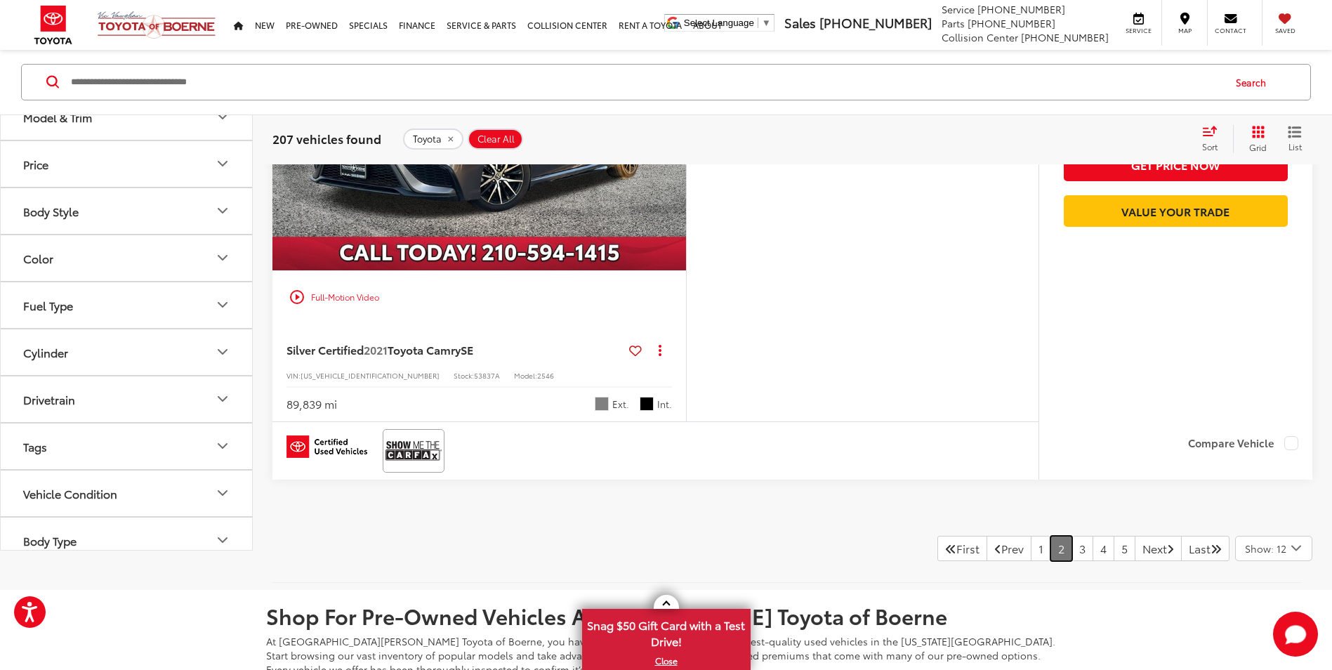
scroll to position [6546, 0]
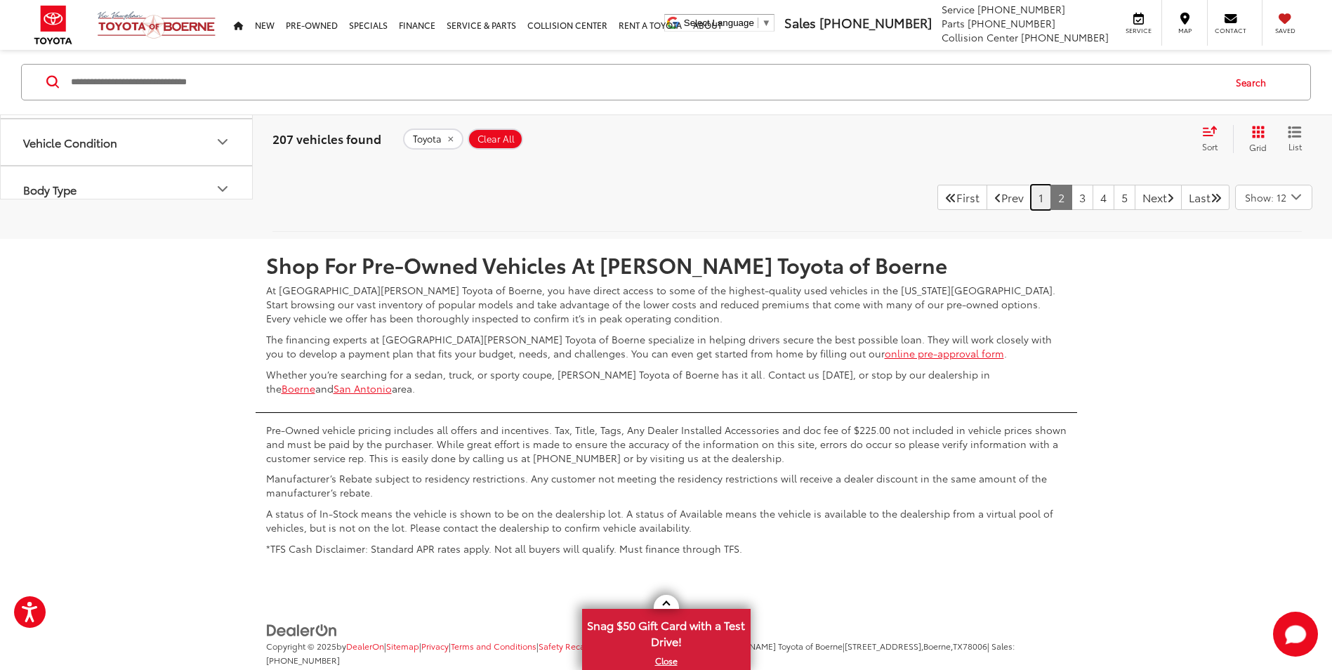
click at [1031, 193] on link "1" at bounding box center [1041, 197] width 20 height 25
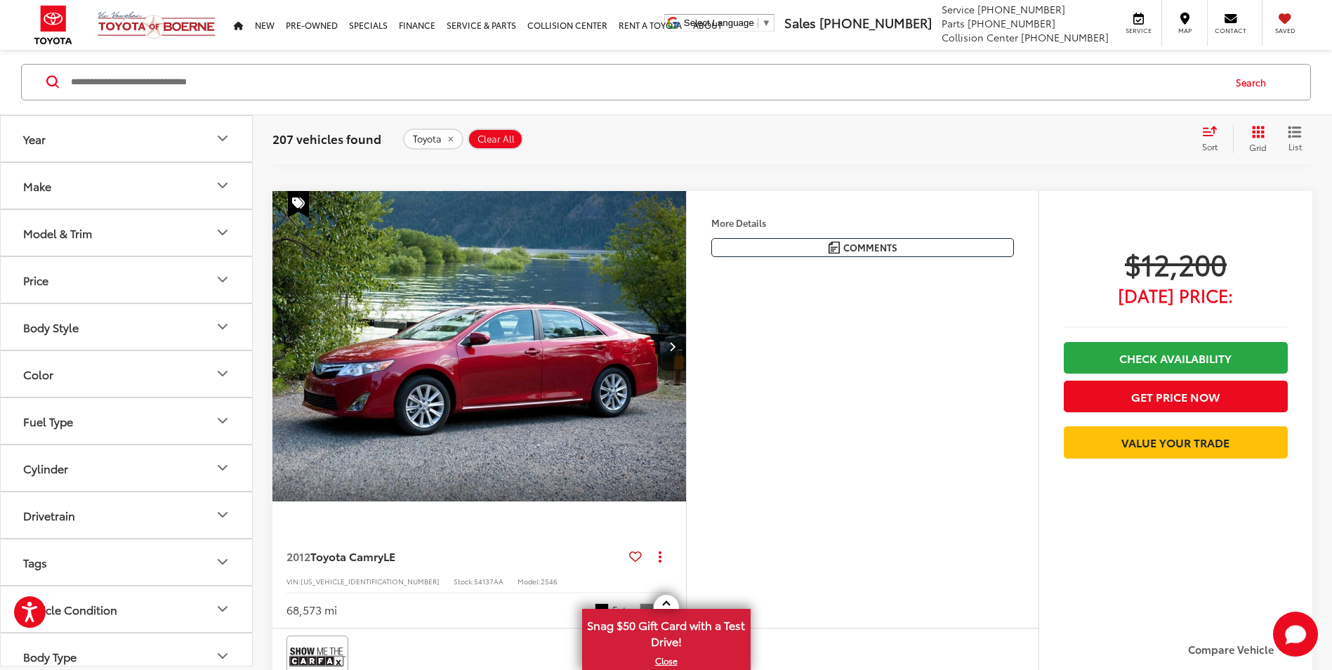
scroll to position [1139, 0]
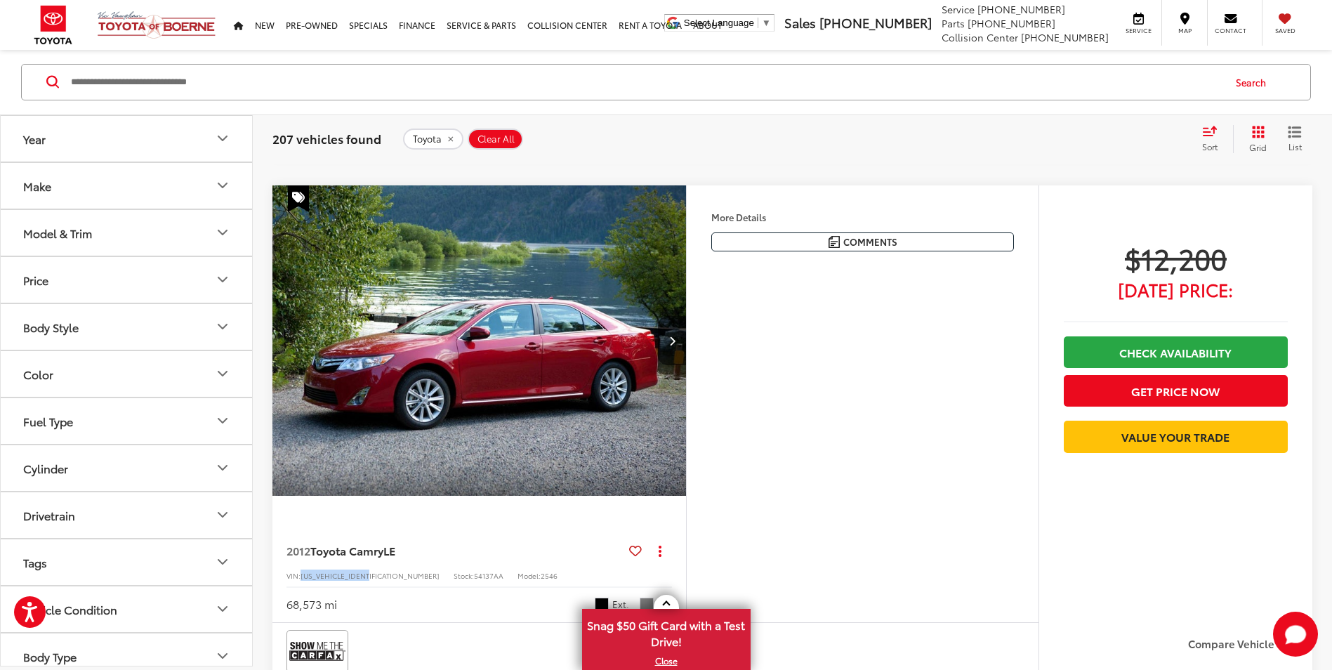
drag, startPoint x: 369, startPoint y: 578, endPoint x: 304, endPoint y: 581, distance: 65.3
click at [304, 581] on div "2012 Toyota Camry LE Copy Link Share Print View Details VIN: [US_VEHICLE_IDENTI…" at bounding box center [478, 573] width 413 height 98
copy span "[US_VEHICLE_IDENTIFICATION_NUMBER]"
click at [676, 343] on button "Next image" at bounding box center [672, 340] width 28 height 49
click at [676, 338] on button "Next image" at bounding box center [672, 340] width 28 height 49
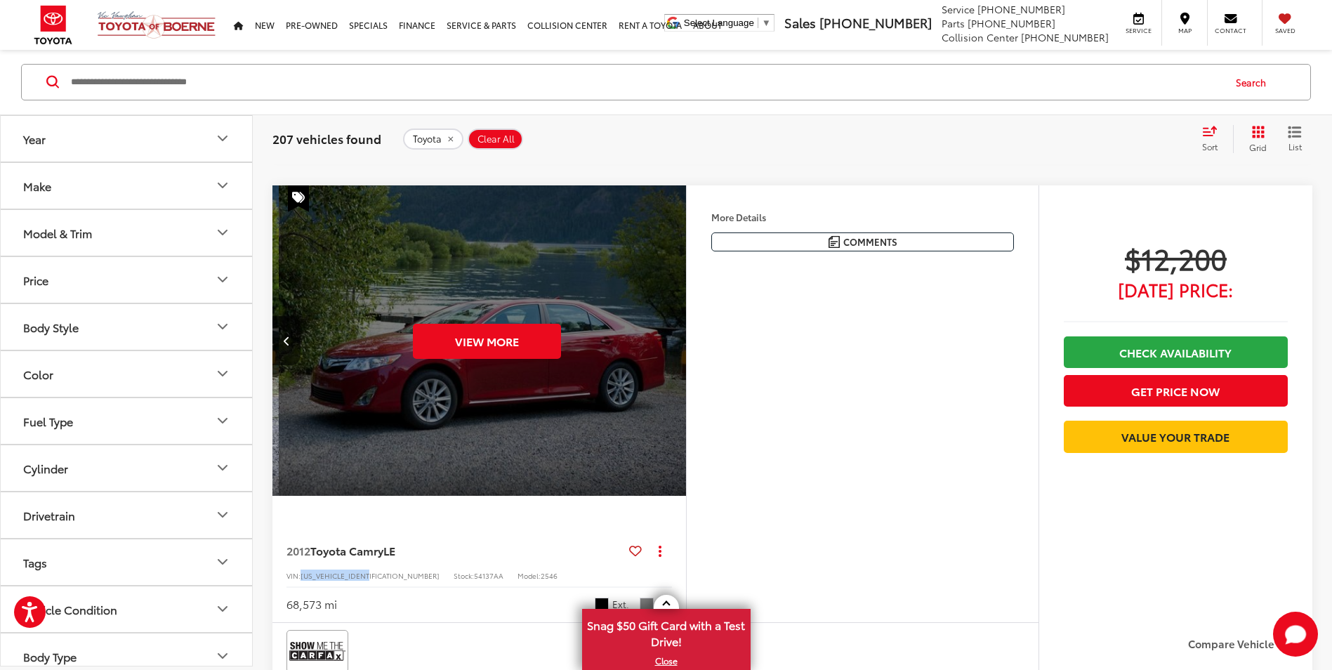
scroll to position [0, 831]
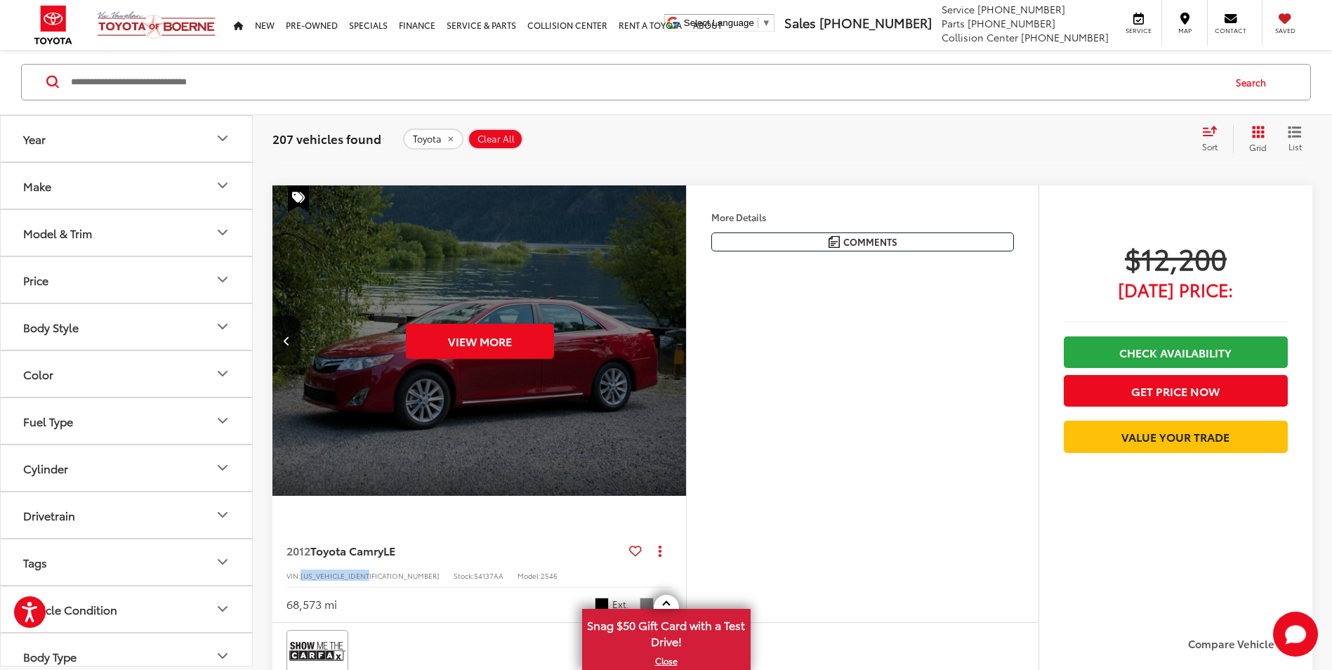
click at [676, 337] on div "View More" at bounding box center [480, 341] width 416 height 312
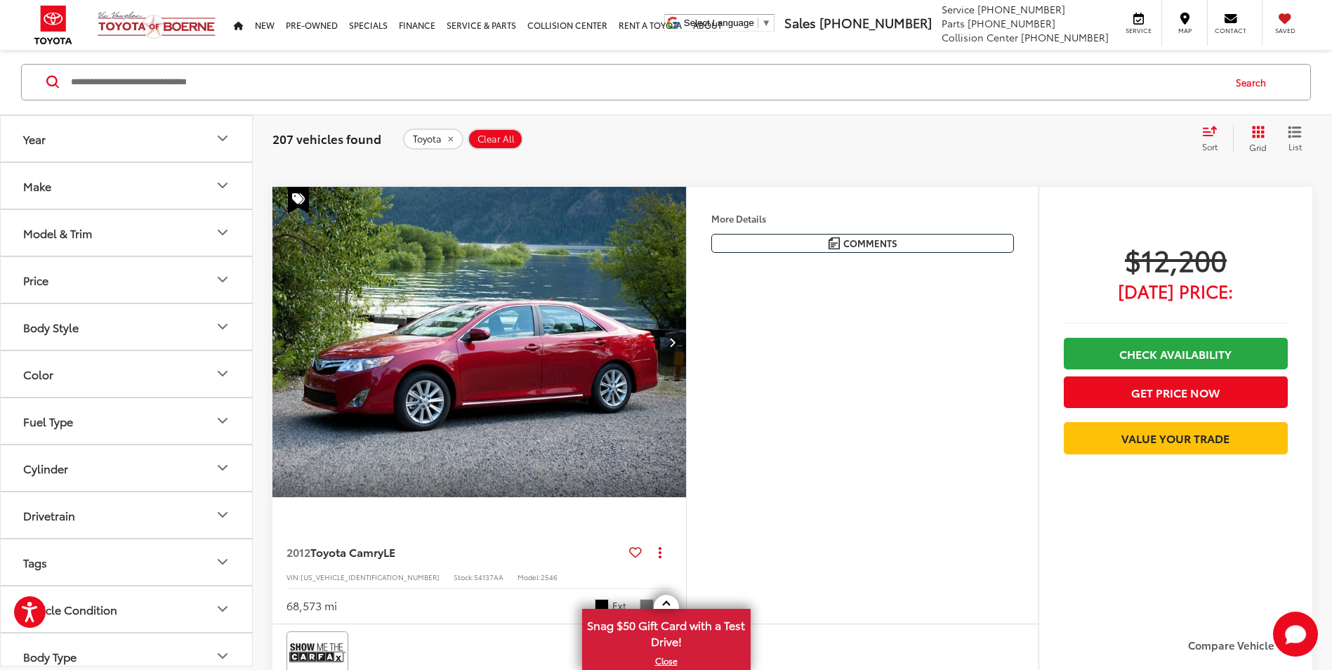
scroll to position [1166, 0]
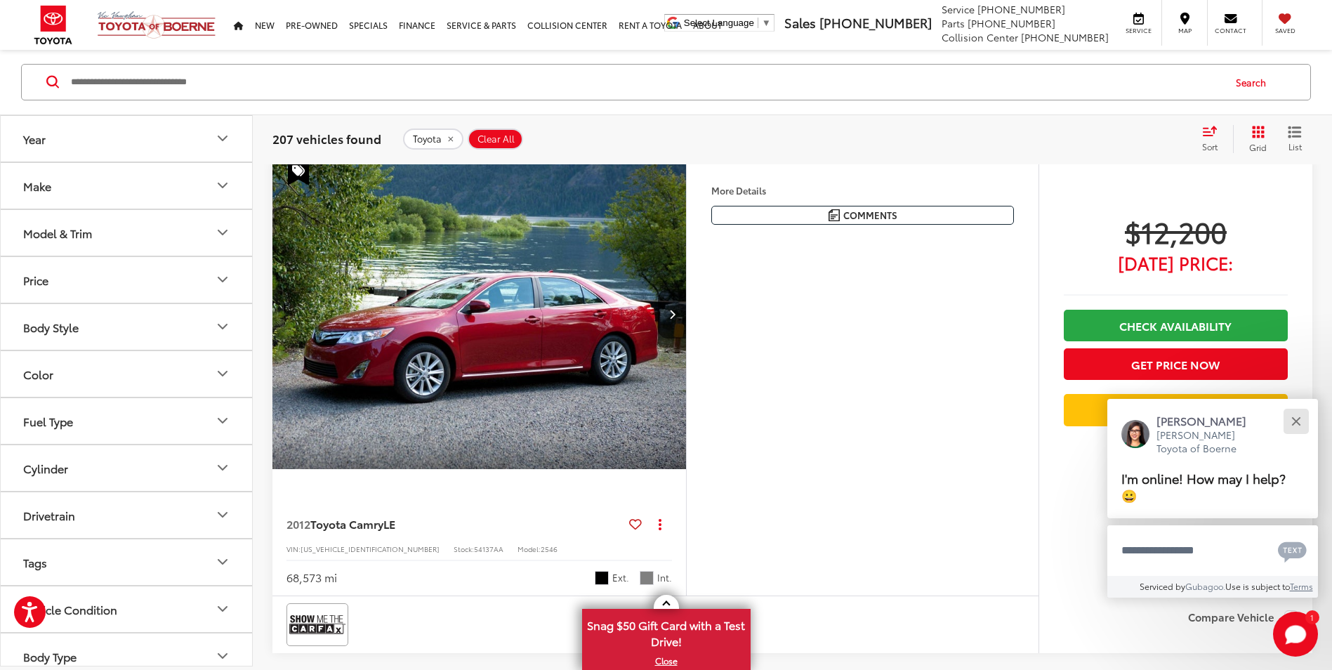
click at [1300, 422] on button "Close" at bounding box center [1295, 421] width 30 height 30
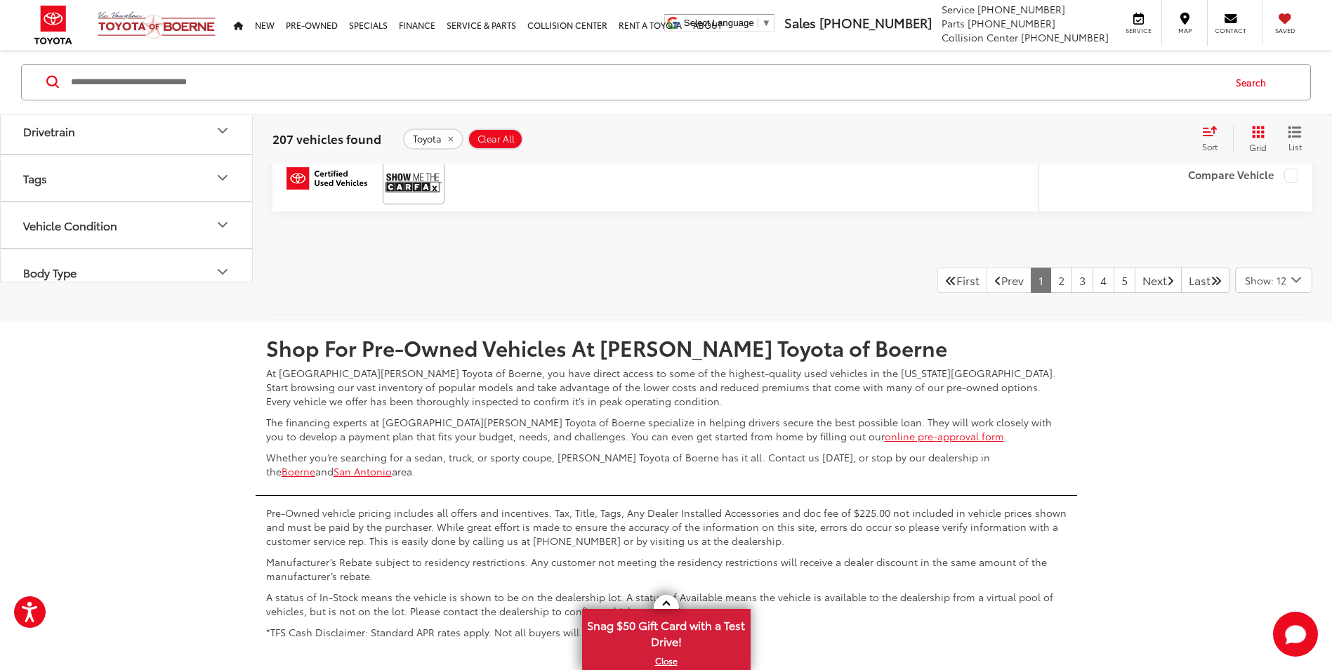
scroll to position [6342, 0]
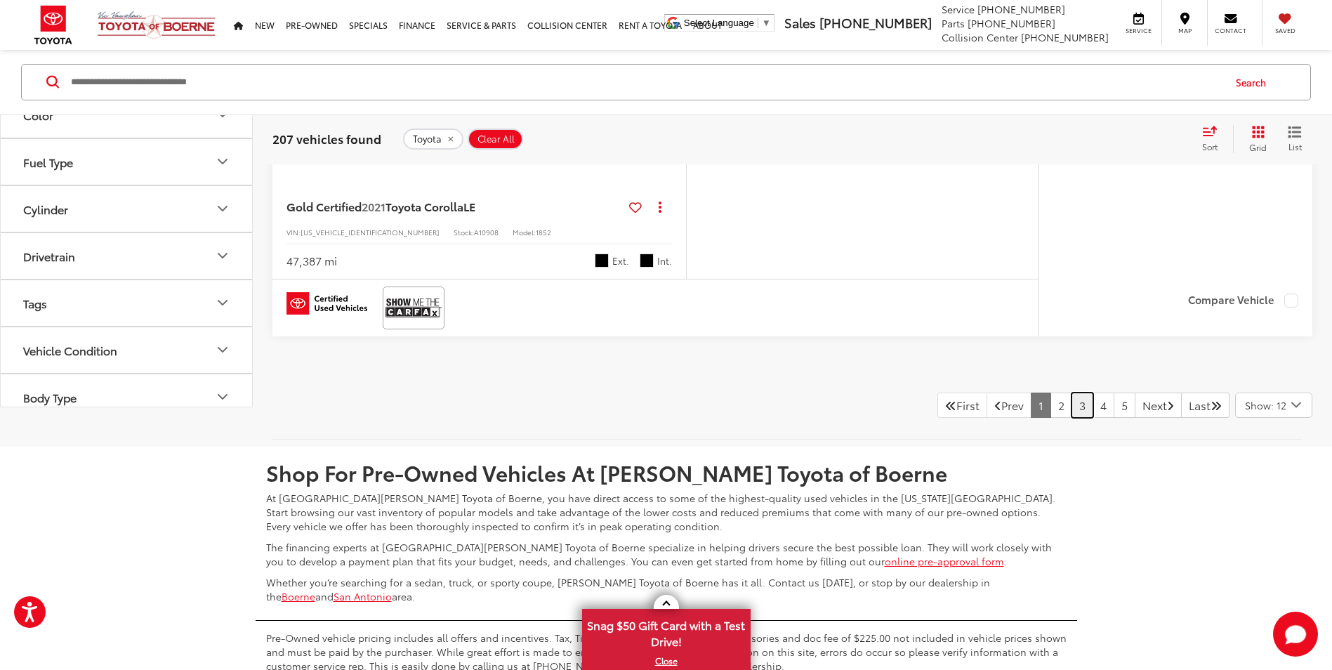
click at [1071, 418] on link "3" at bounding box center [1082, 404] width 22 height 25
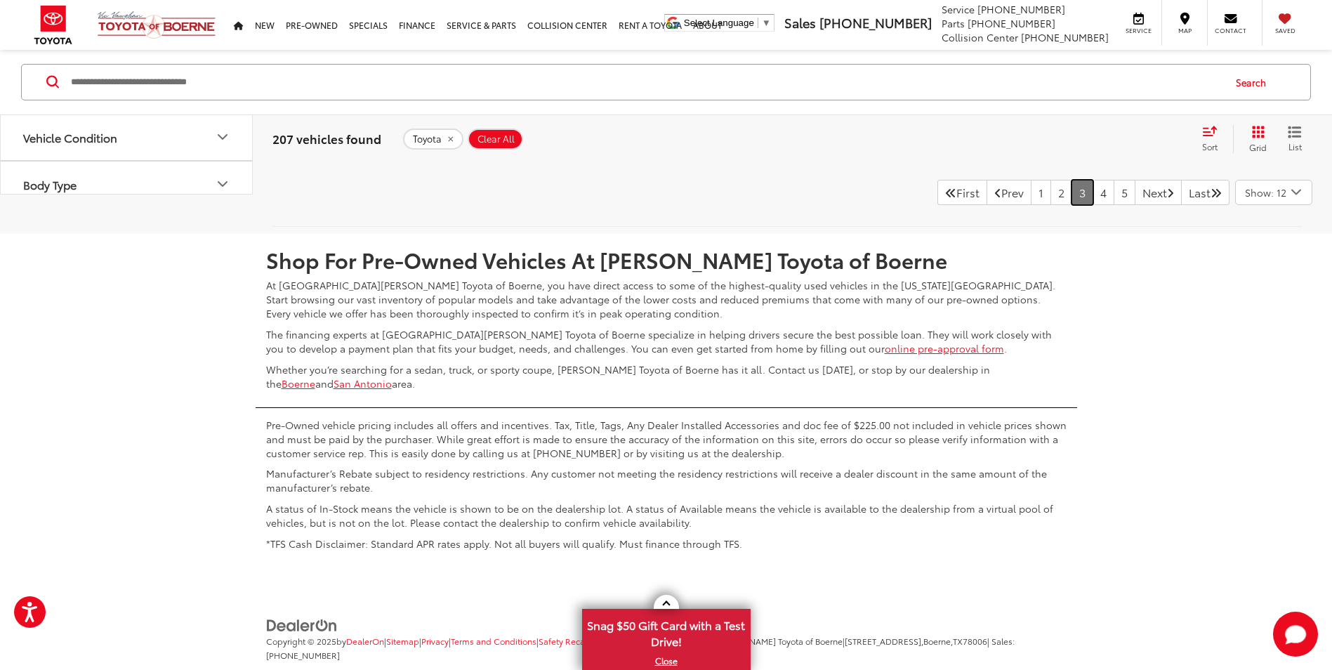
scroll to position [6497, 0]
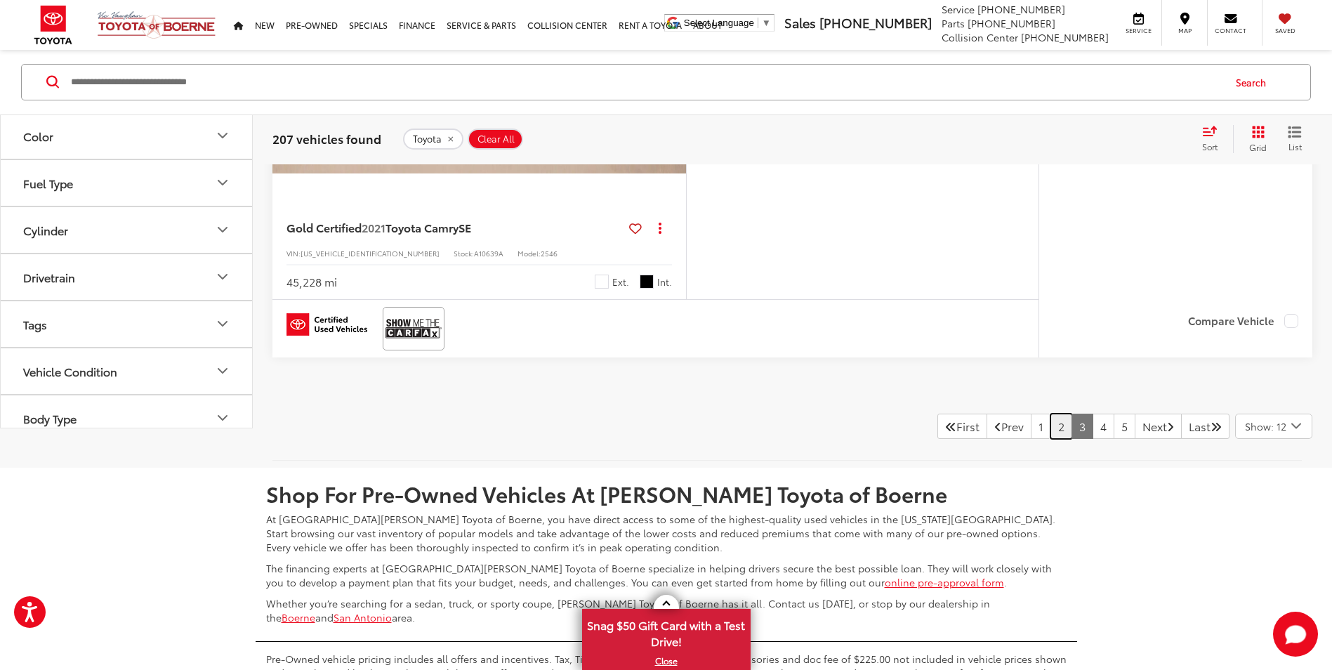
click at [1050, 425] on link "2" at bounding box center [1061, 425] width 22 height 25
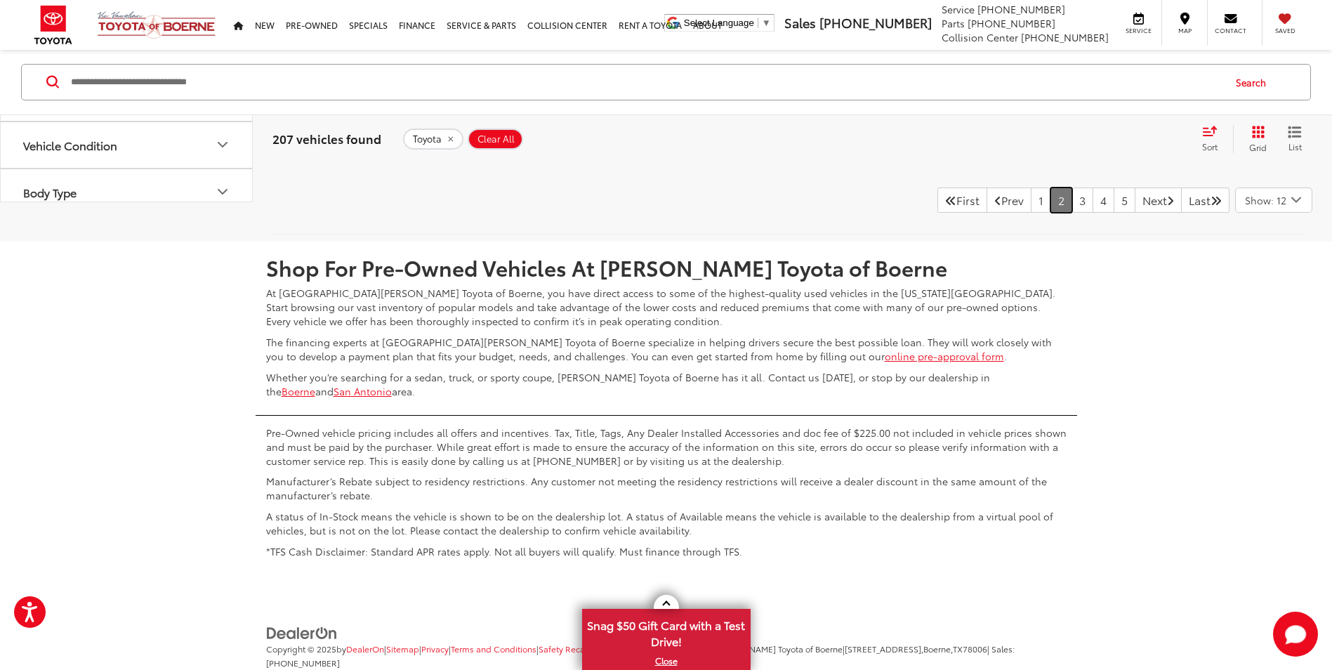
scroll to position [6423, 0]
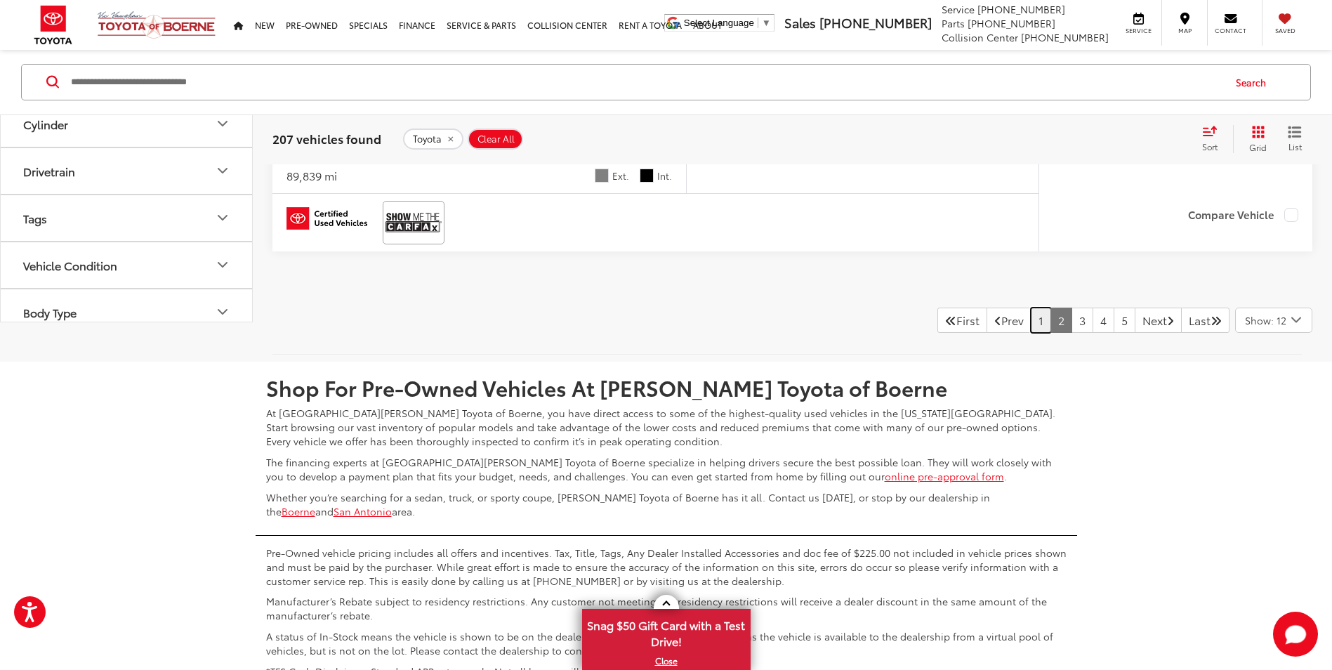
click at [1031, 322] on link "1" at bounding box center [1041, 319] width 20 height 25
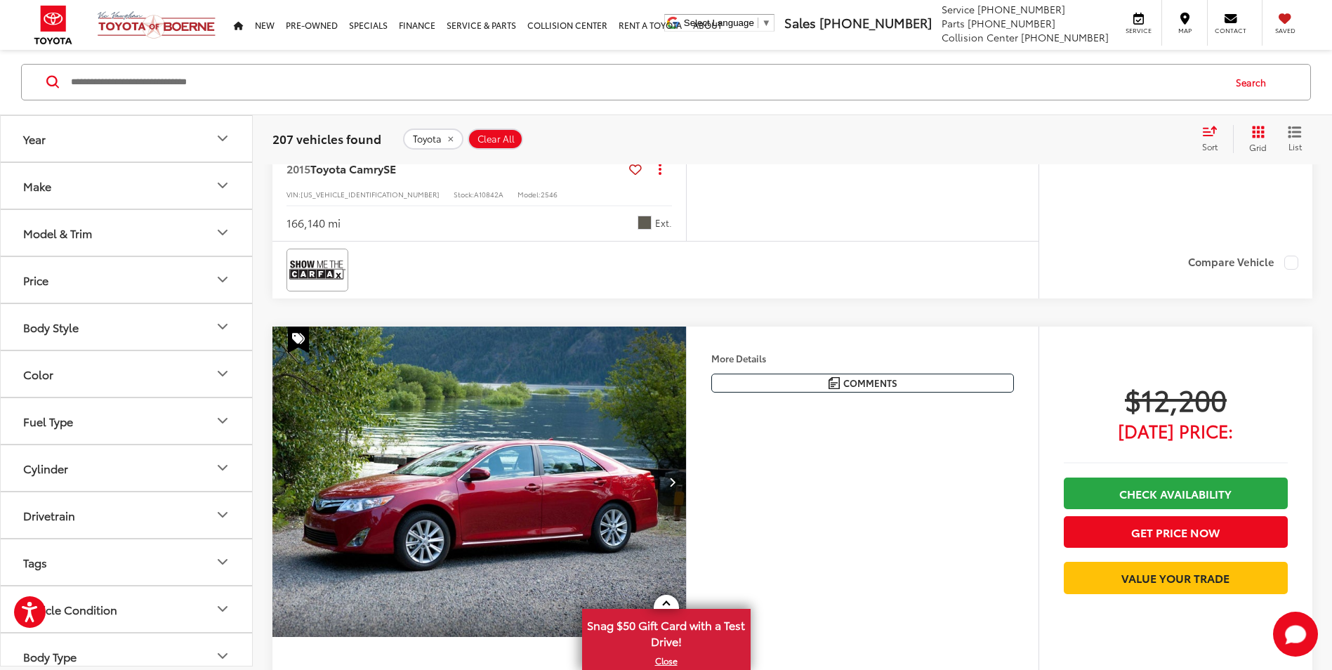
scroll to position [1209, 0]
